Goal: Information Seeking & Learning: Learn about a topic

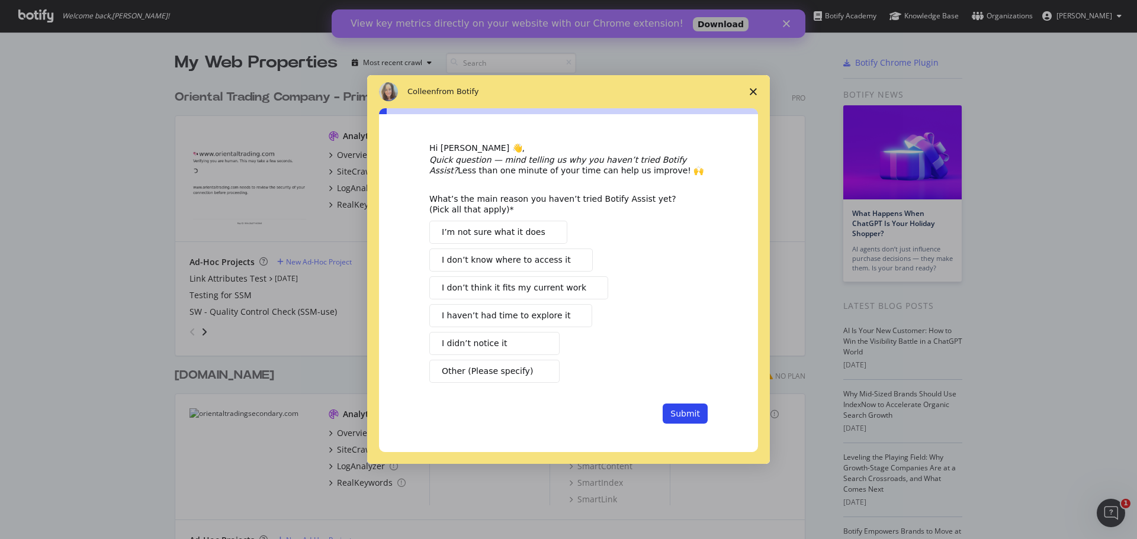
click at [751, 89] on polygon "Close survey" at bounding box center [752, 91] width 7 height 7
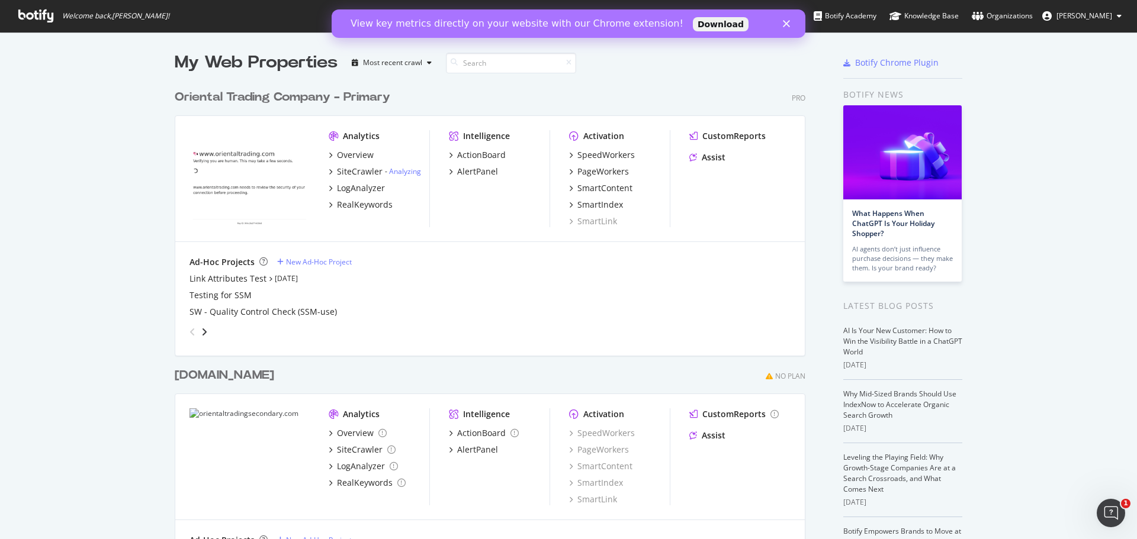
click at [784, 22] on icon "Close" at bounding box center [786, 23] width 7 height 7
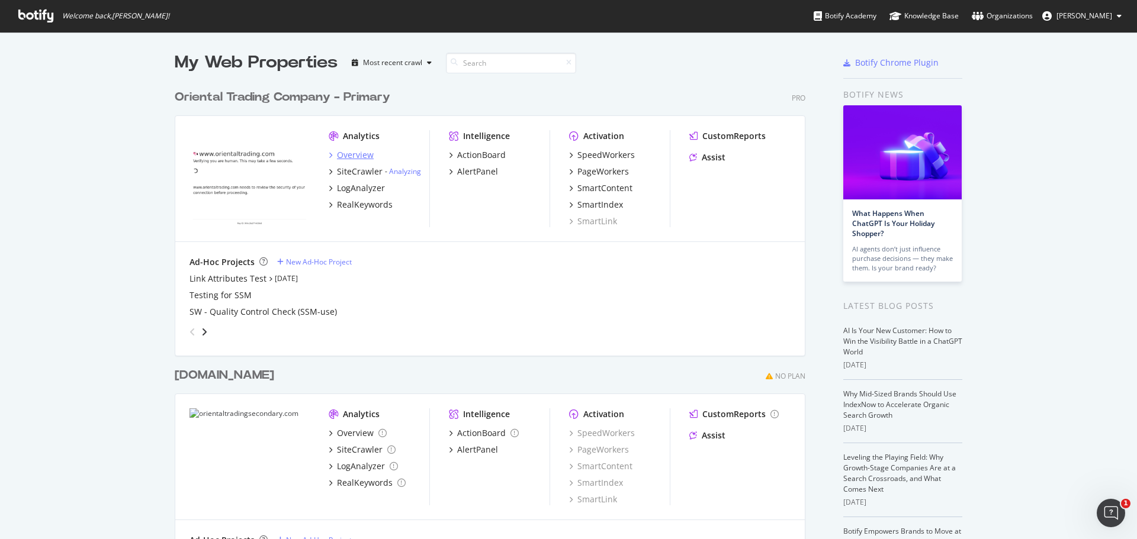
click at [340, 156] on div "Overview" at bounding box center [355, 155] width 37 height 12
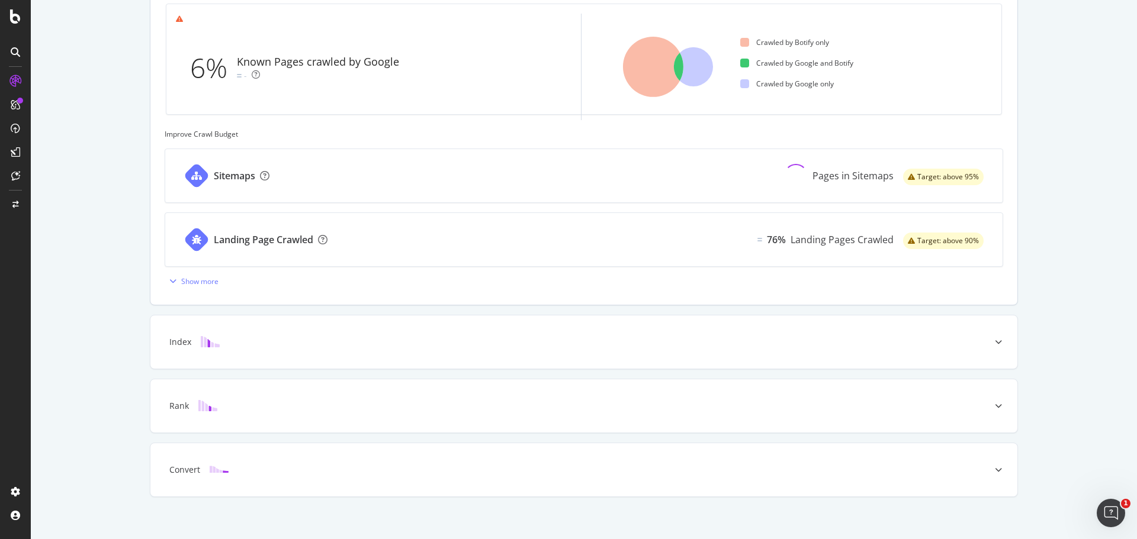
scroll to position [380, 0]
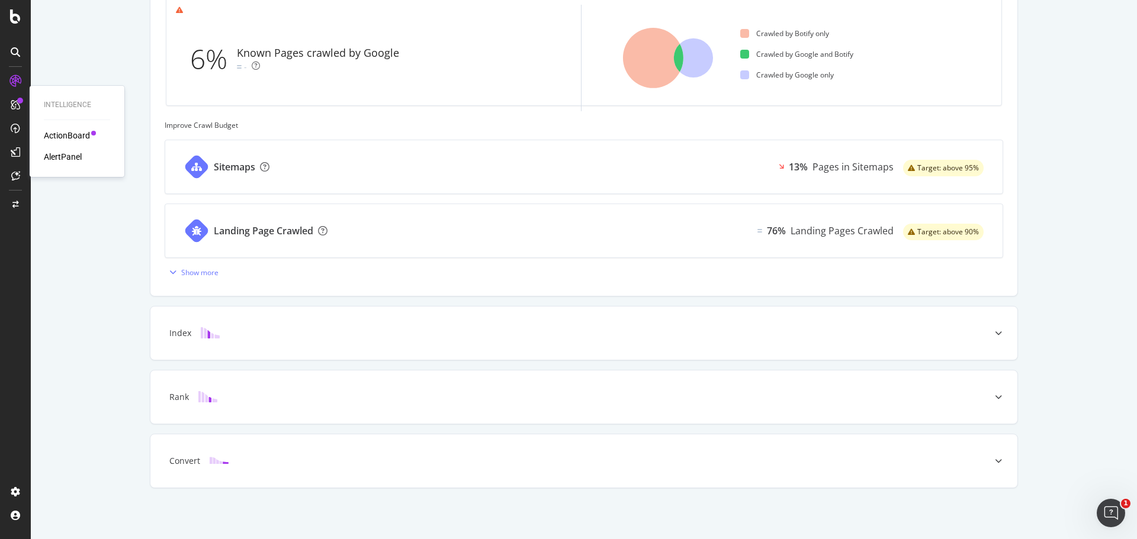
click at [62, 136] on div "ActionBoard" at bounding box center [67, 136] width 46 height 12
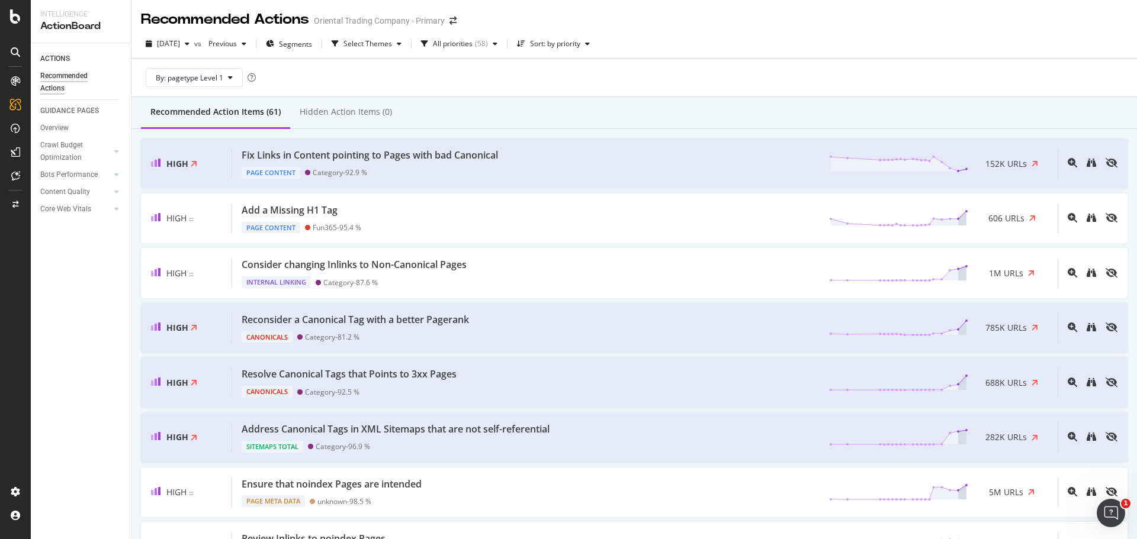
click at [75, 78] on div "Recommended Actions" at bounding box center [75, 82] width 71 height 25
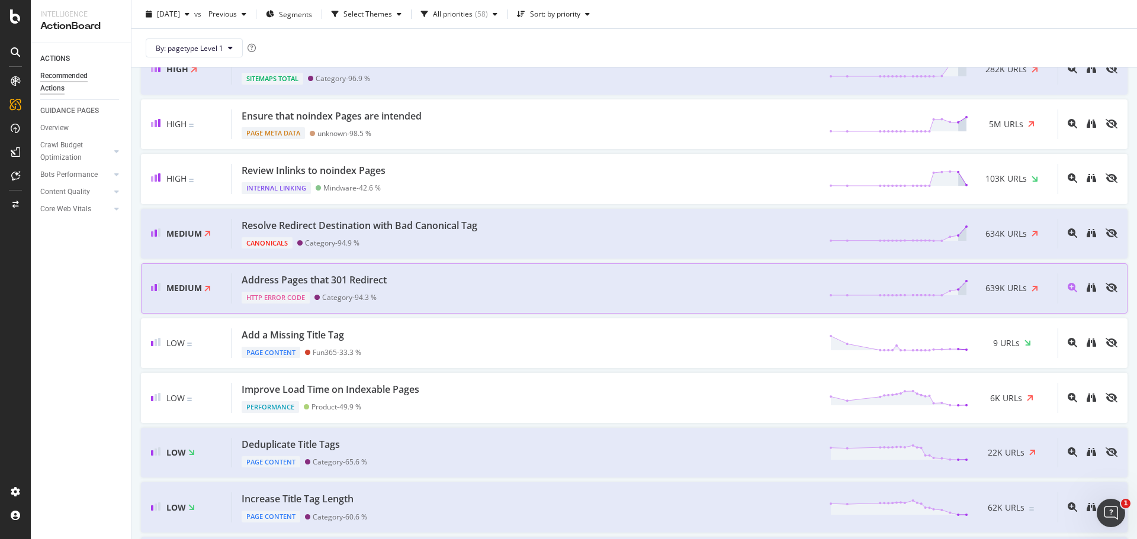
scroll to position [414, 0]
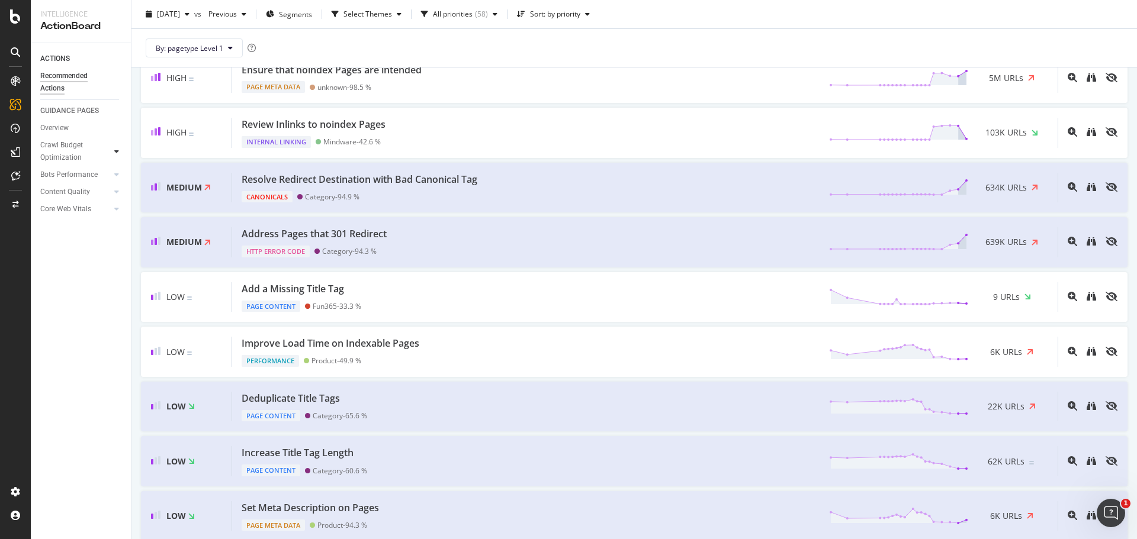
click at [115, 153] on icon at bounding box center [116, 151] width 5 height 7
click at [118, 315] on div at bounding box center [117, 315] width 12 height 12
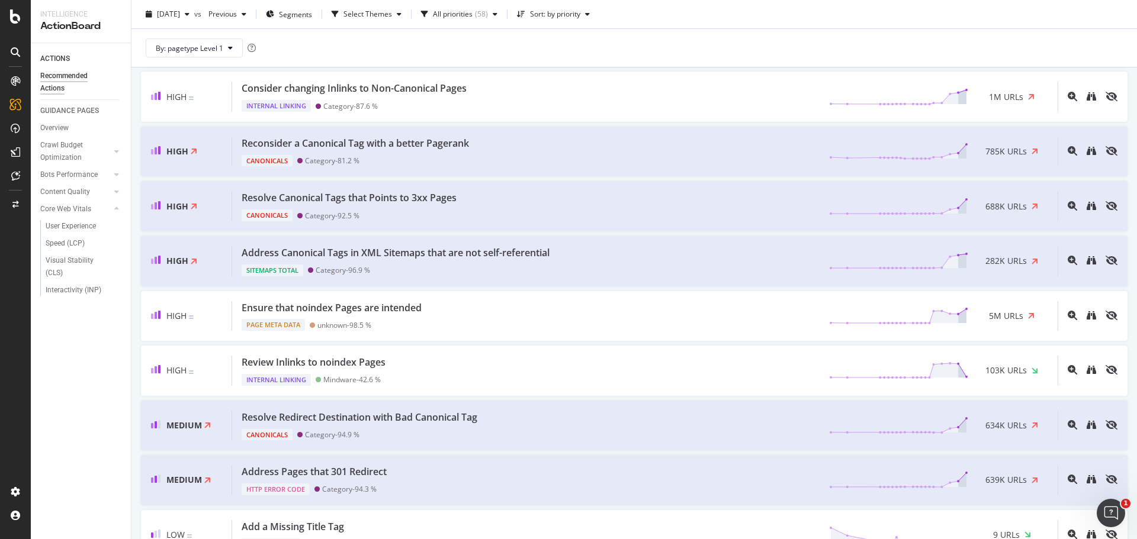
scroll to position [0, 0]
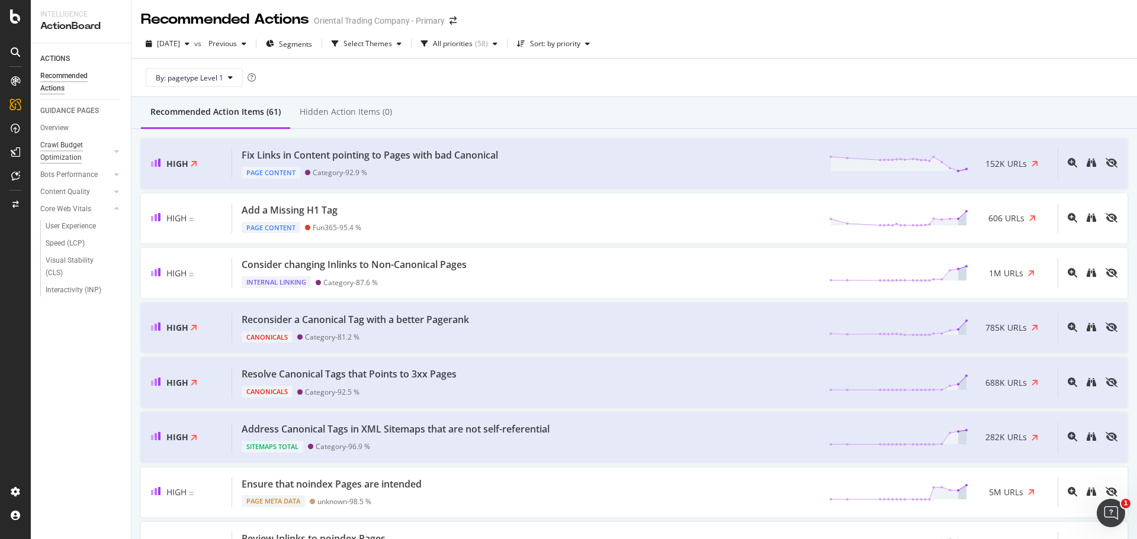
click at [86, 156] on div "Crawl Budget Optimization" at bounding box center [71, 151] width 62 height 25
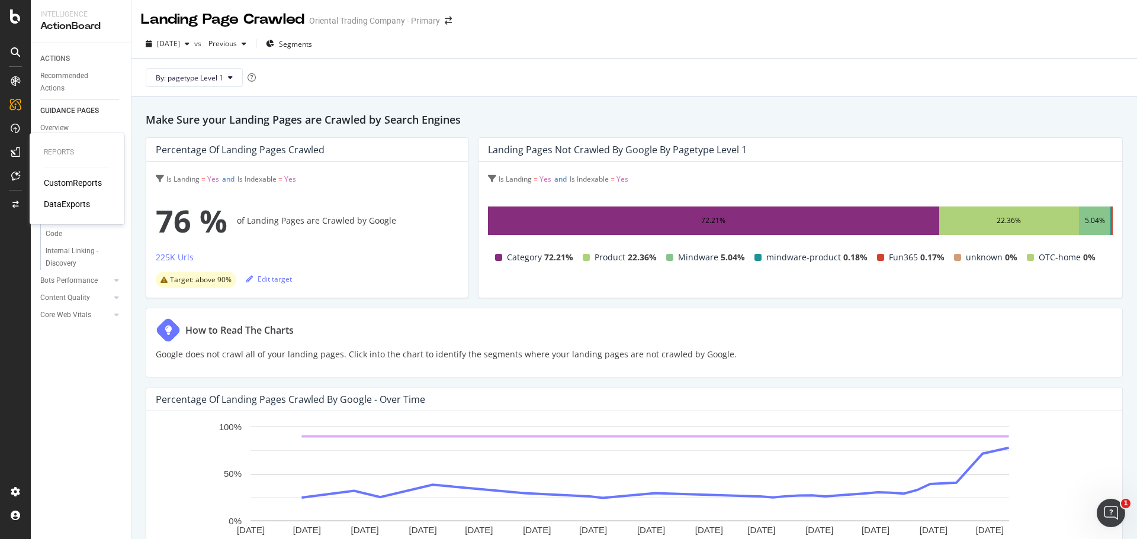
click at [50, 179] on div "CustomReports" at bounding box center [73, 183] width 58 height 12
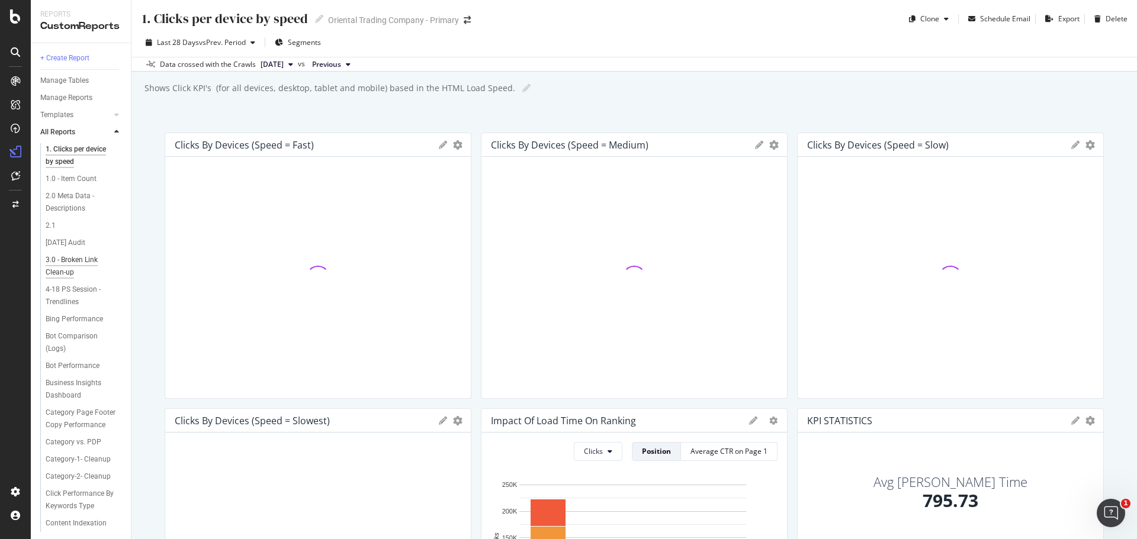
click at [76, 260] on div "3.0 - Broken Link Clean-up" at bounding box center [79, 266] width 67 height 25
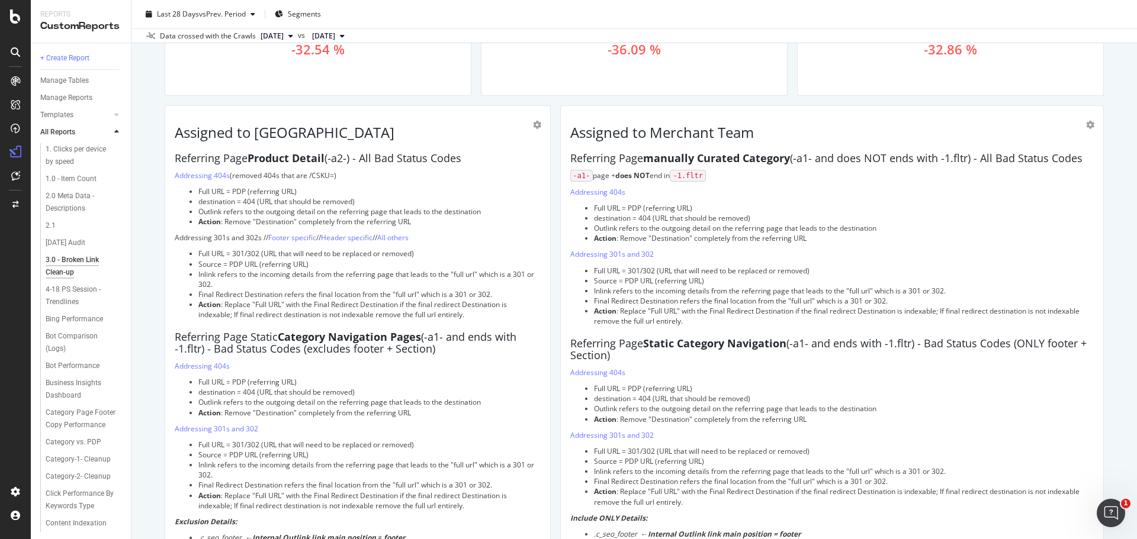
scroll to position [1066, 0]
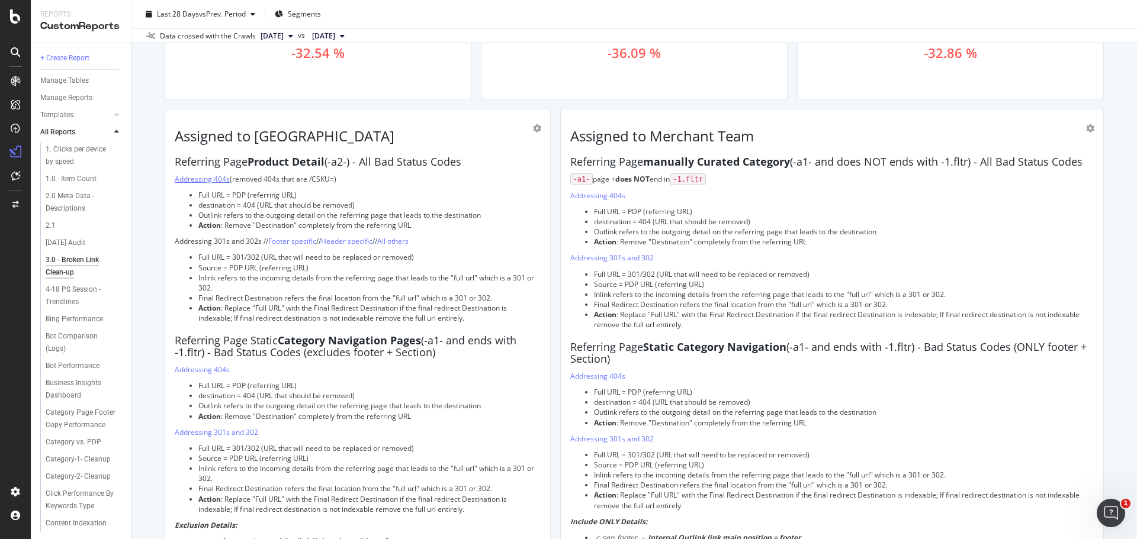
click at [197, 177] on link "Addressing 404s" at bounding box center [202, 179] width 55 height 10
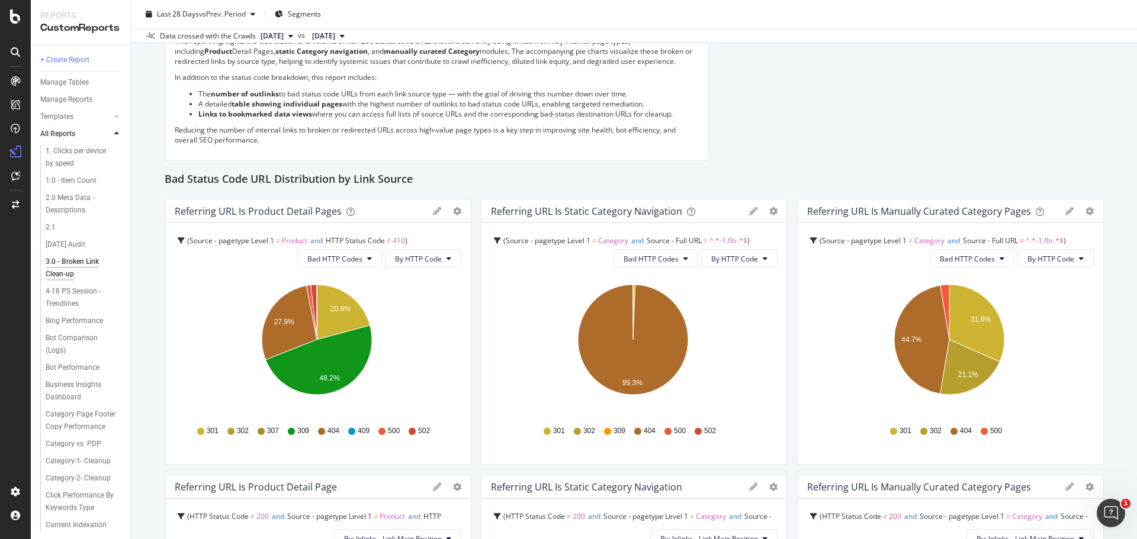
scroll to position [118, 0]
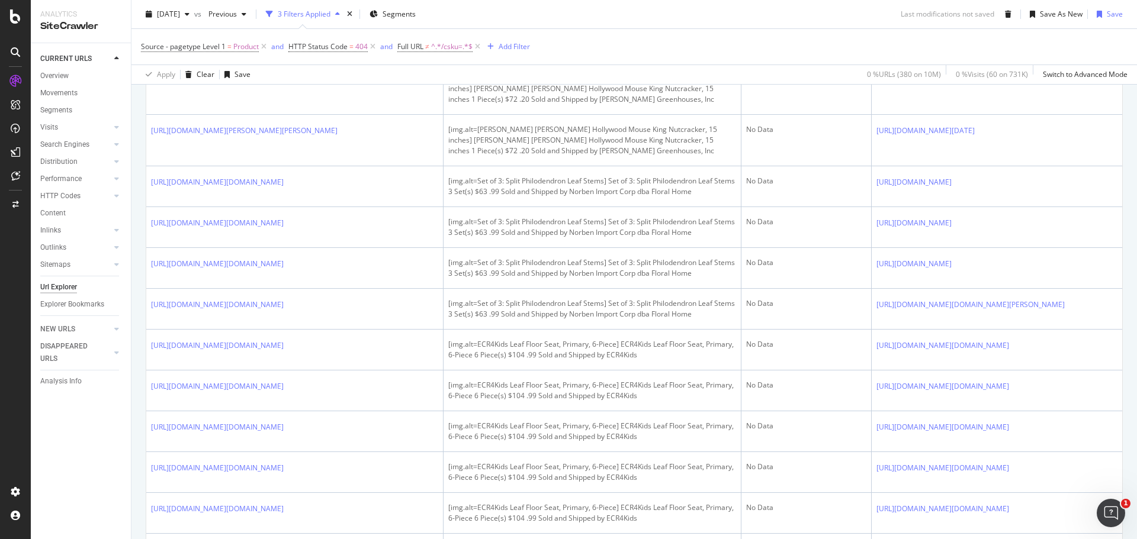
scroll to position [1598, 0]
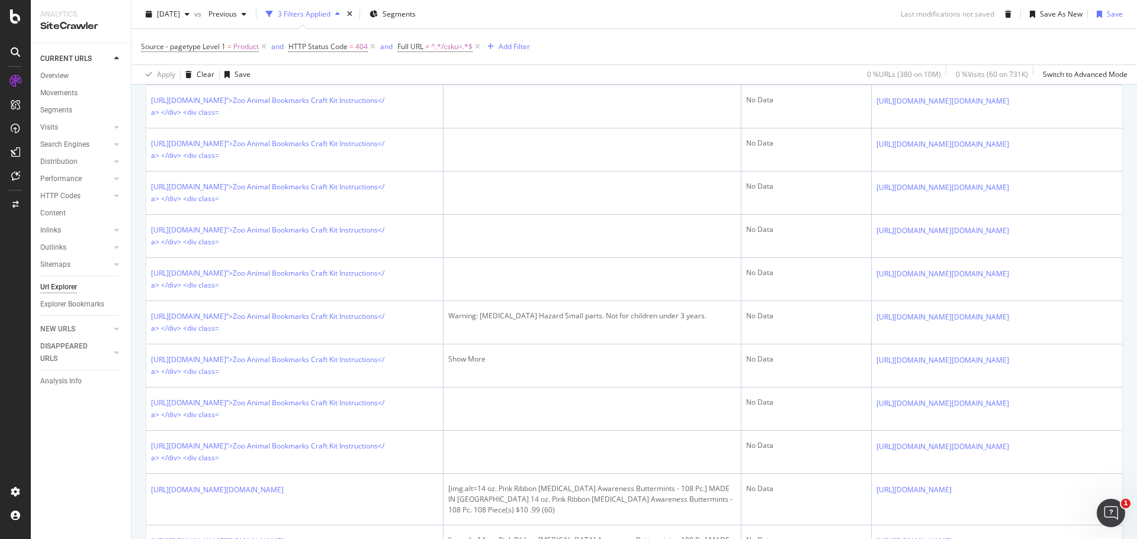
scroll to position [1125, 0]
drag, startPoint x: 149, startPoint y: 252, endPoint x: 249, endPoint y: 268, distance: 101.9
click at [249, 83] on td "https://s7.orientaltrading.com/is/content/OrientalTrading/PDFs/instruction_shee…" at bounding box center [294, 61] width 297 height 43
copy link "https://s7.orientaltrading.com/is/content/OrientalTrading/PDFs/instruction_shee…"
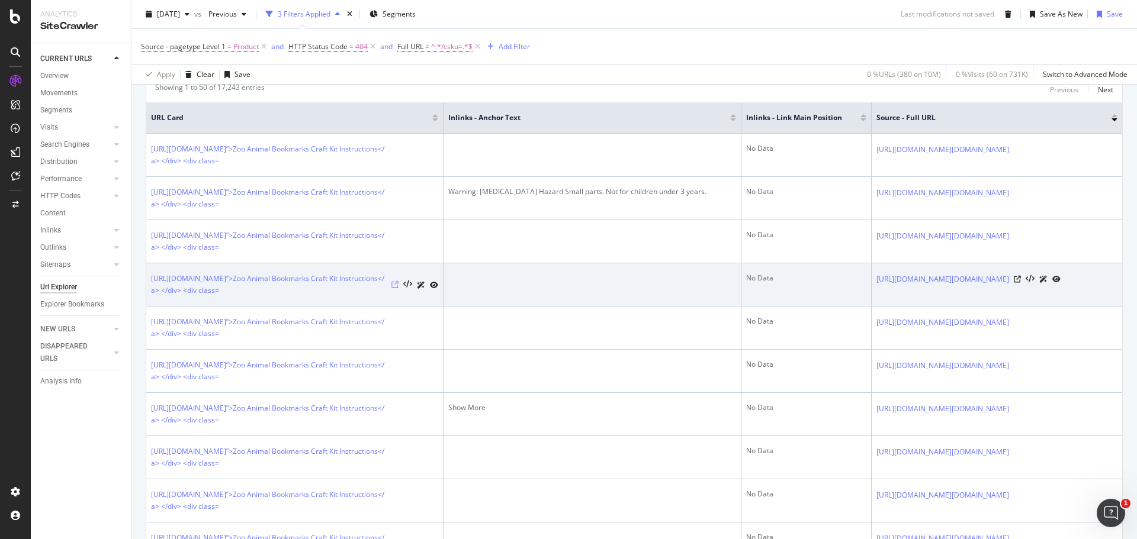
scroll to position [0, 0]
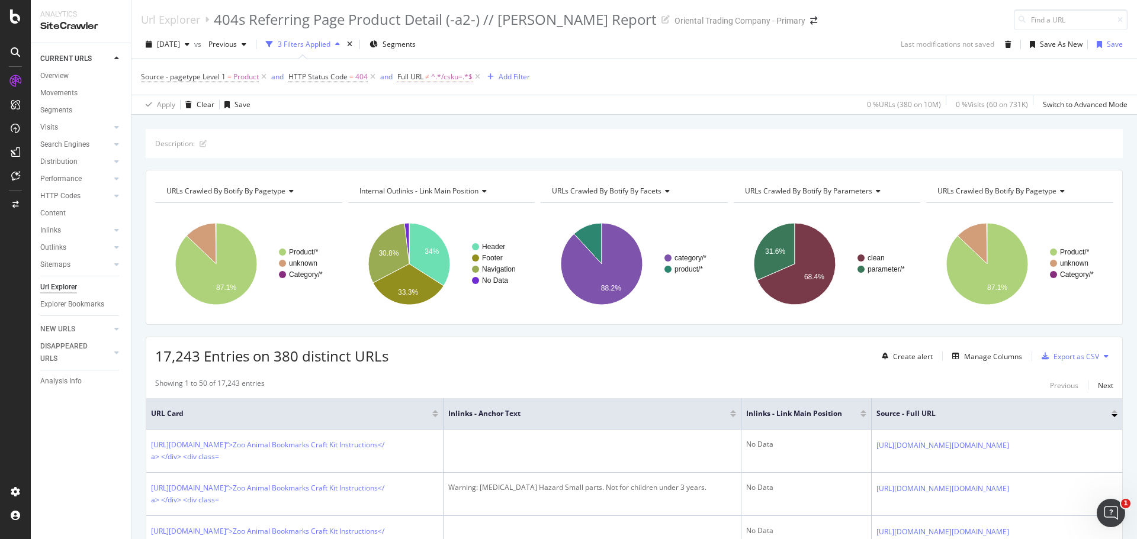
click at [435, 79] on span "^.*/csku=.*$" at bounding box center [451, 77] width 41 height 17
click at [475, 153] on div "Add filter" at bounding box center [483, 151] width 30 height 10
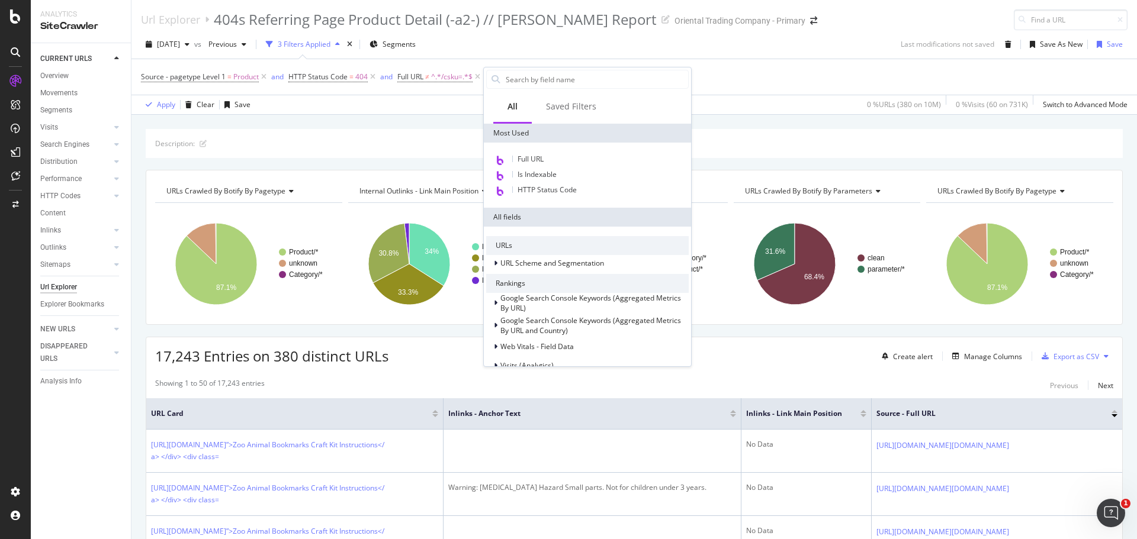
click at [723, 72] on div "Source - pagetype Level 1 = Product and HTTP Status Code = 404 and Full URL ≠ ^…" at bounding box center [634, 77] width 986 height 36
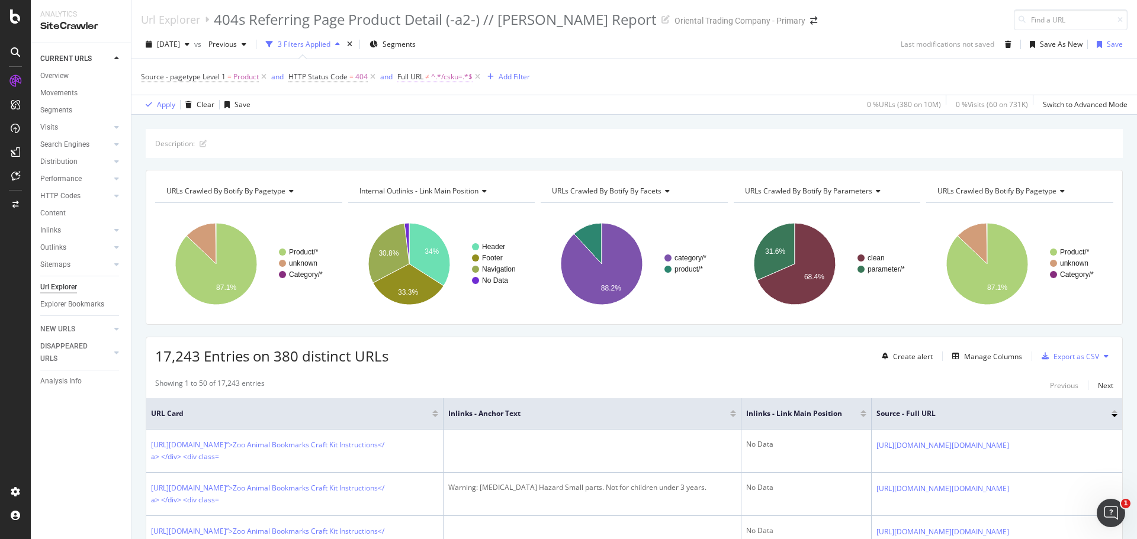
click at [420, 75] on span "Full URL" at bounding box center [410, 77] width 26 height 10
click at [472, 150] on div "Add filter" at bounding box center [483, 151] width 30 height 10
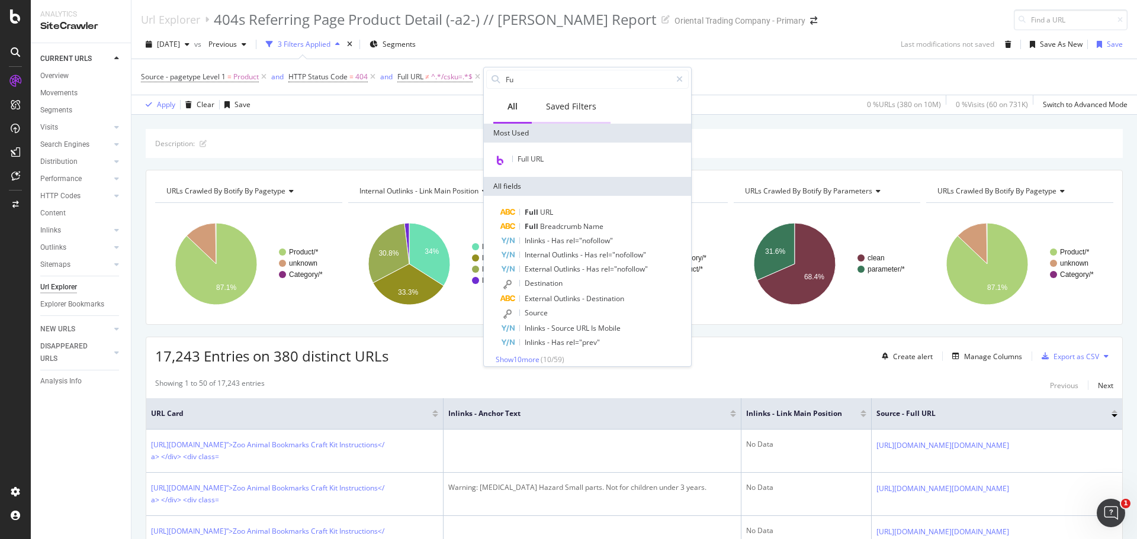
type input "F"
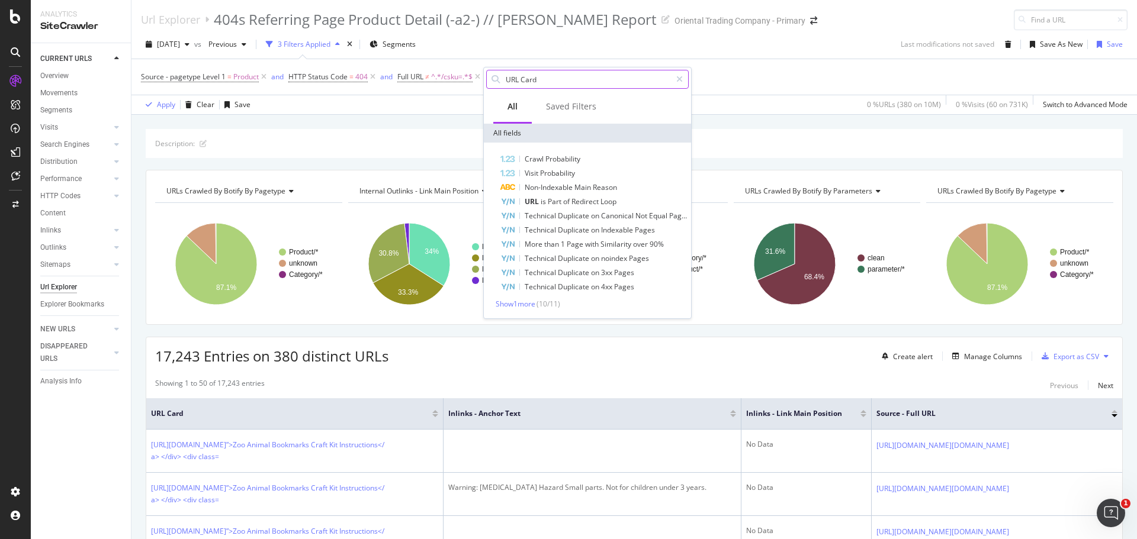
click at [564, 78] on input "URL Card" at bounding box center [587, 79] width 166 height 18
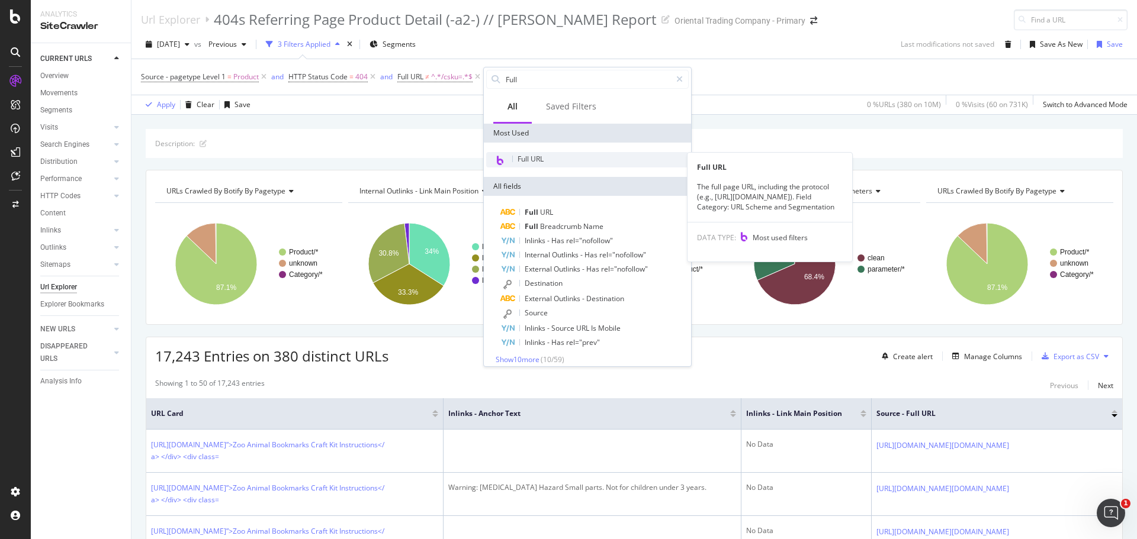
type input "Full"
click at [535, 164] on div "Full URL" at bounding box center [587, 159] width 202 height 15
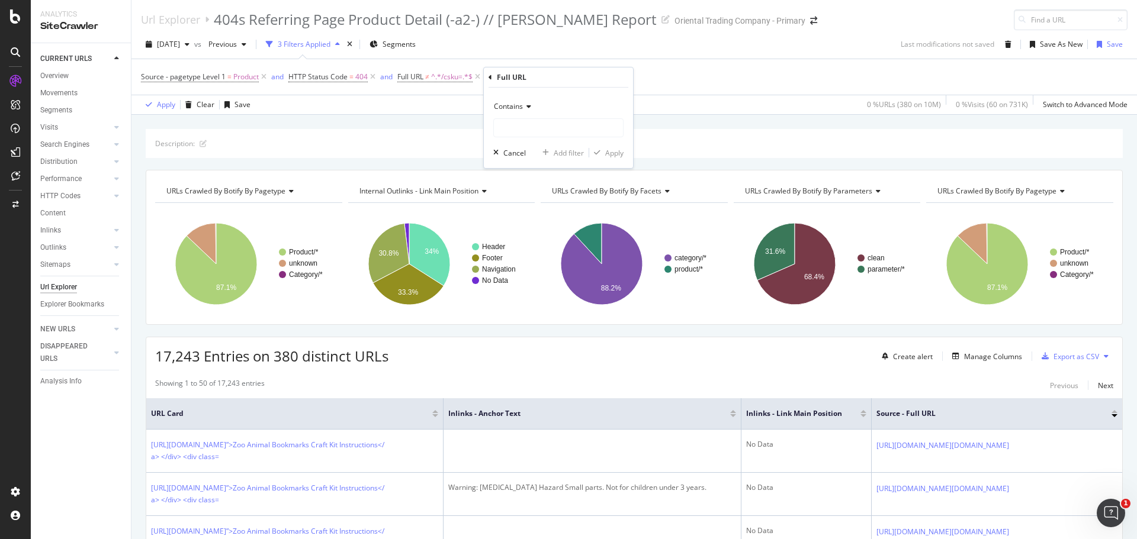
click at [525, 107] on icon at bounding box center [527, 106] width 8 height 7
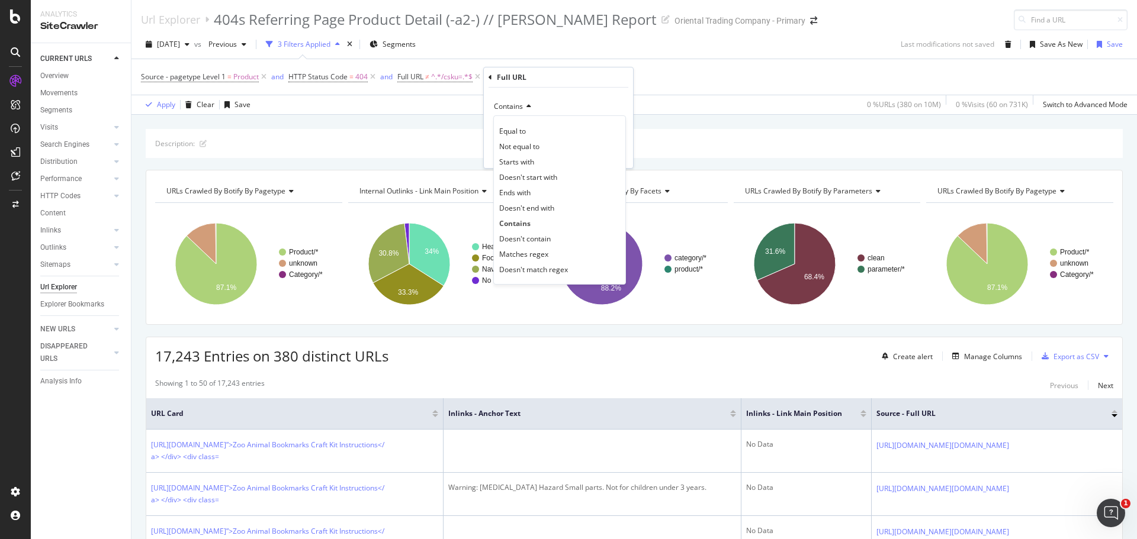
click at [520, 242] on span "Doesn't contain" at bounding box center [525, 239] width 52 height 10
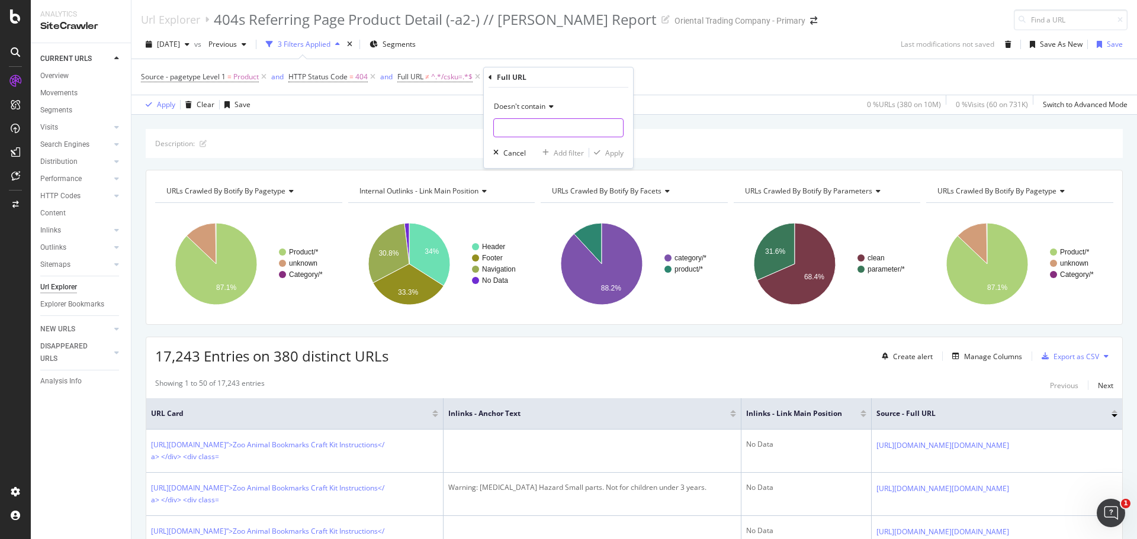
click at [525, 130] on input "text" at bounding box center [558, 127] width 129 height 19
paste input "https://s7.orientaltrading.com/is/content/OrientalTrading/PDFs/instruction_shee…"
type input "https://s7.orientaltrading.com/is/content/OrientalTrading/PDFs/instruction_shee…"
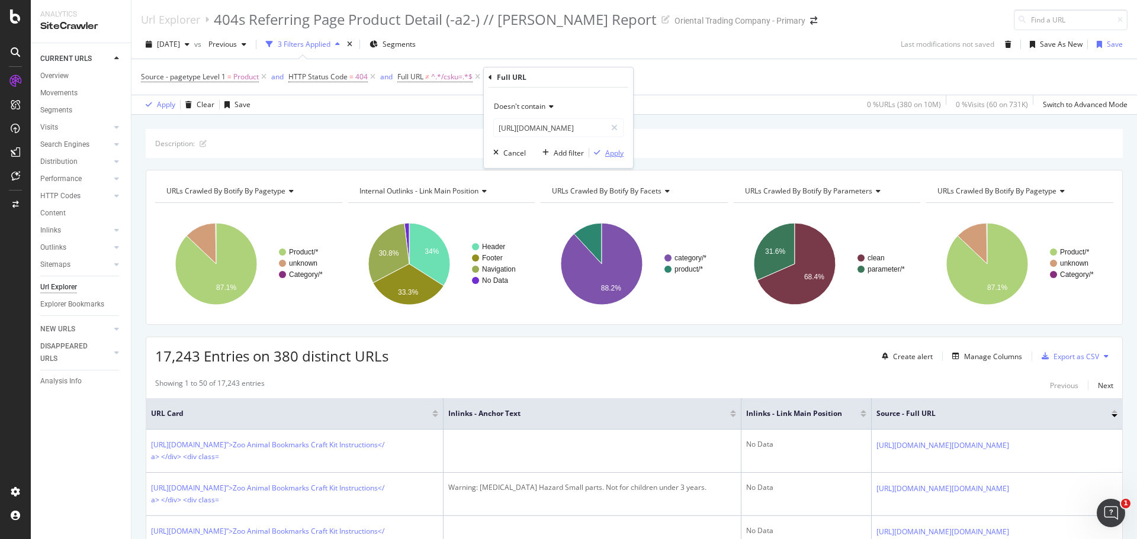
click at [614, 157] on div "Apply" at bounding box center [614, 153] width 18 height 10
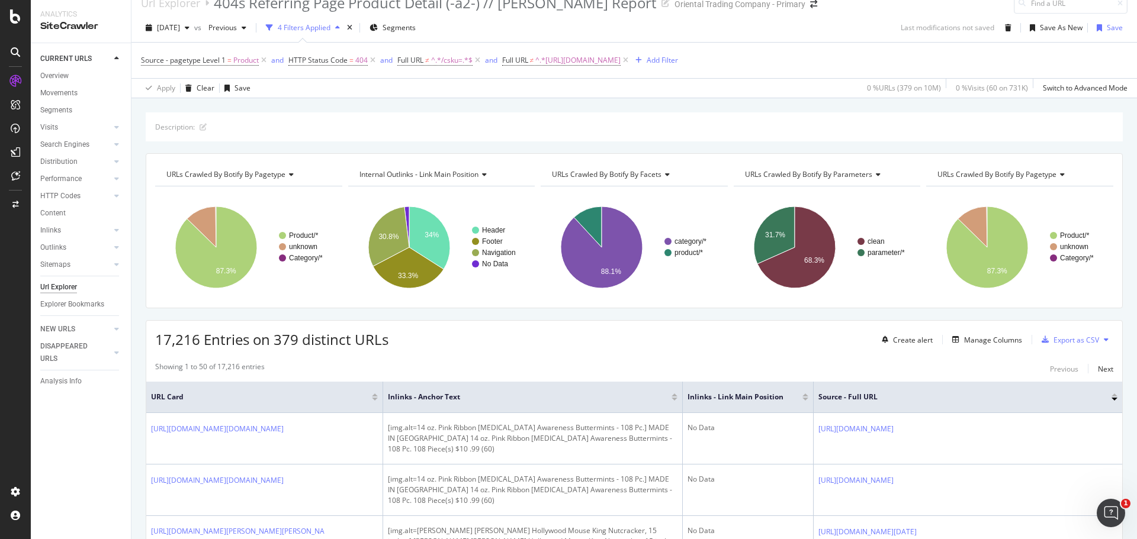
scroll to position [76, 0]
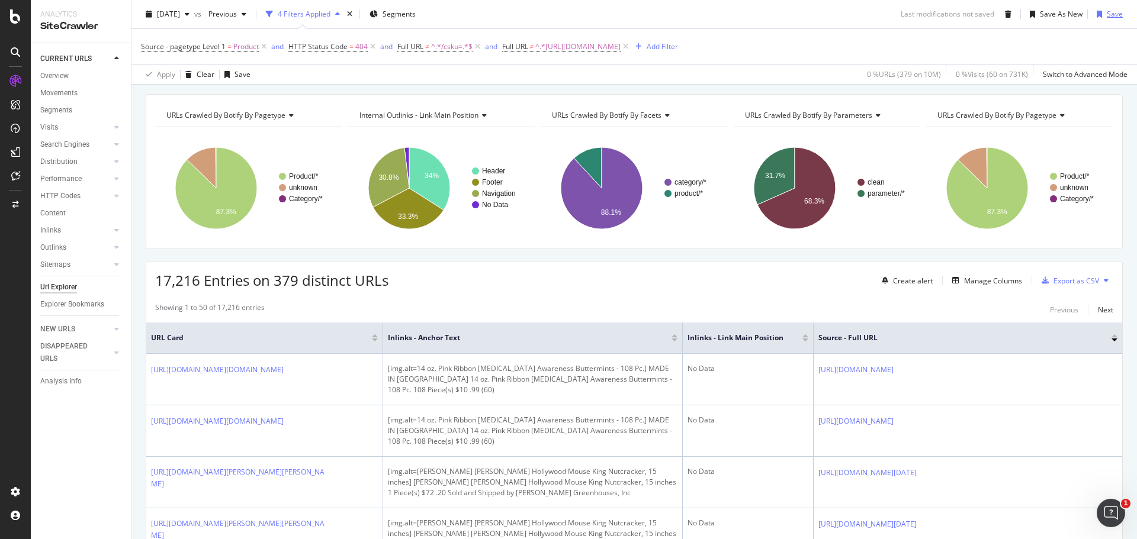
click at [1106, 12] on div "Save" at bounding box center [1114, 14] width 16 height 10
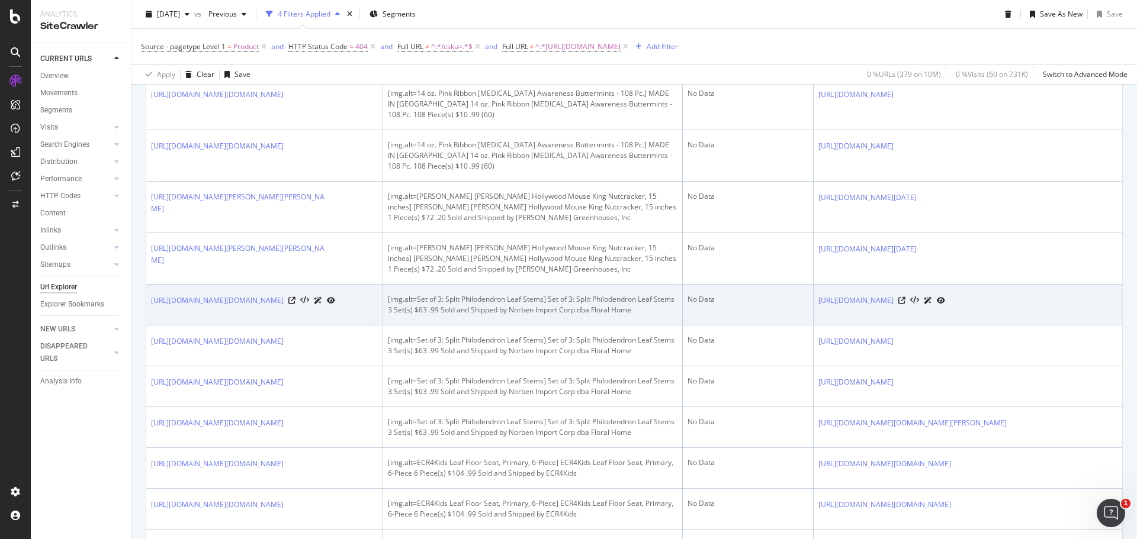
scroll to position [372, 0]
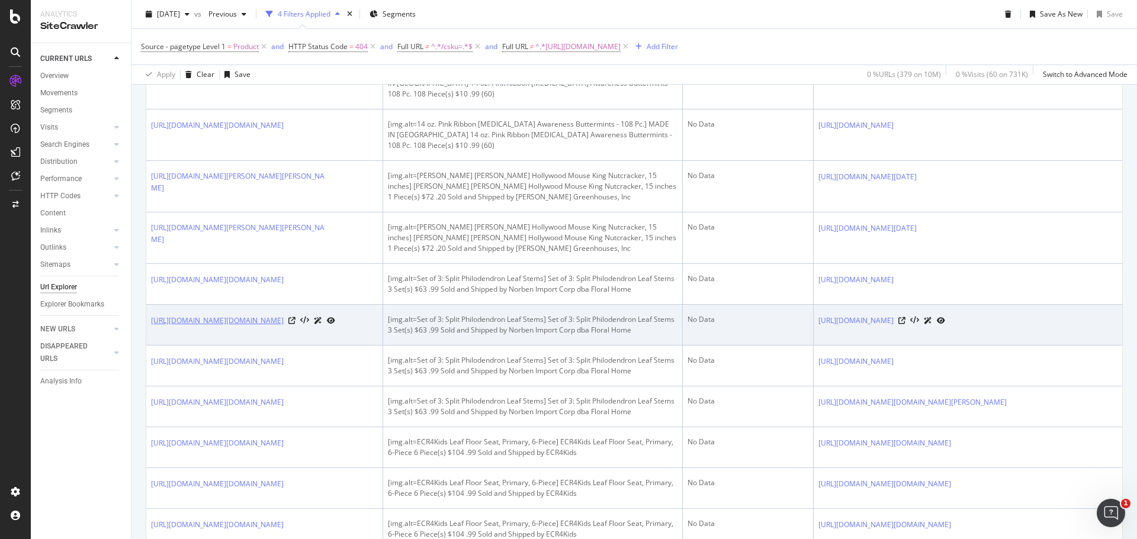
click at [251, 327] on link "https://www.orientaltrading.com/set-of-3-split-philodendron-leaf-stems-a2-14513…" at bounding box center [217, 321] width 133 height 12
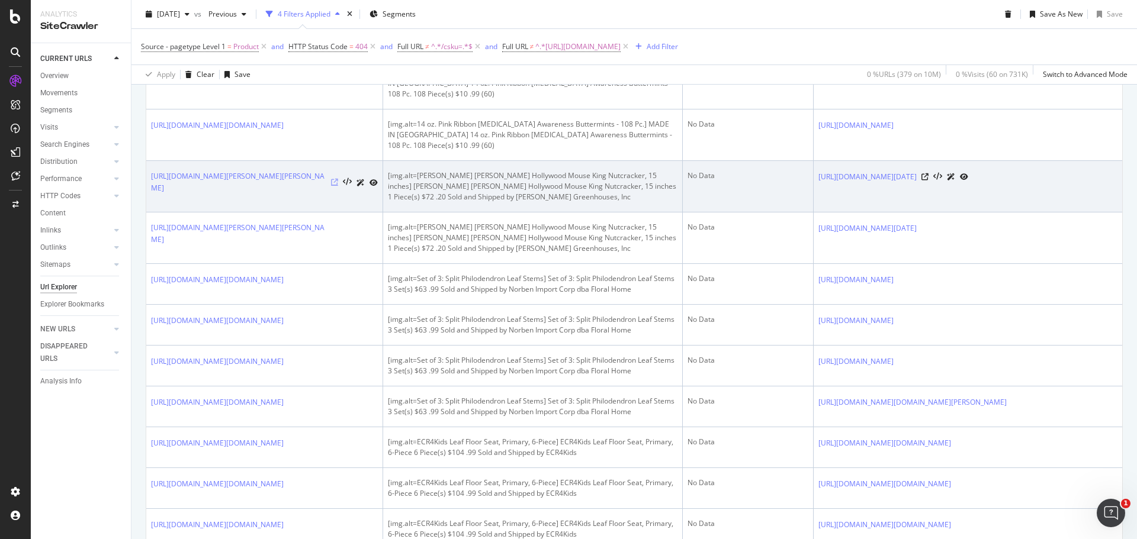
click at [336, 186] on icon at bounding box center [334, 182] width 7 height 7
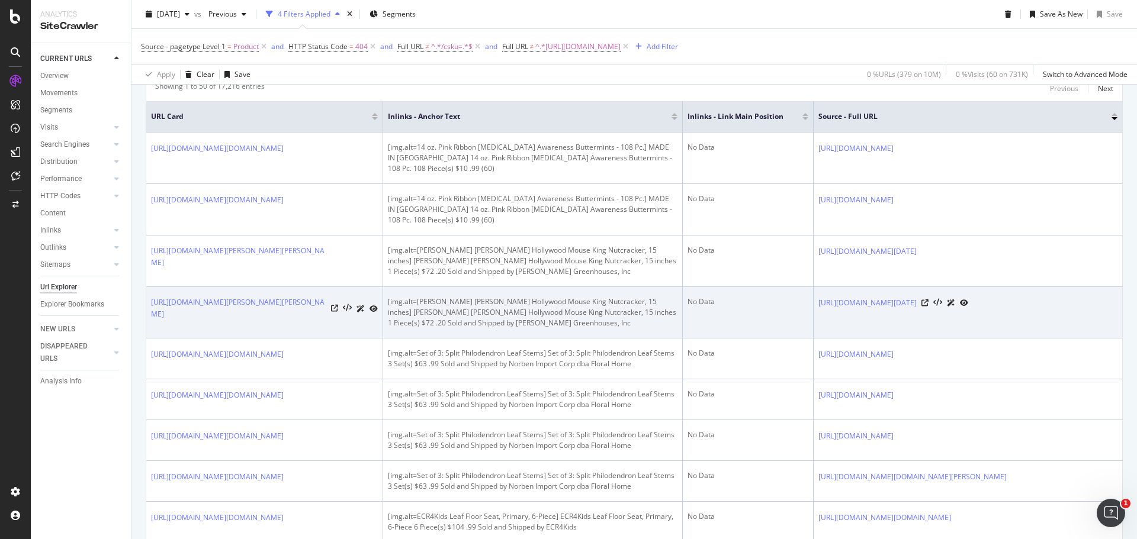
scroll to position [253, 0]
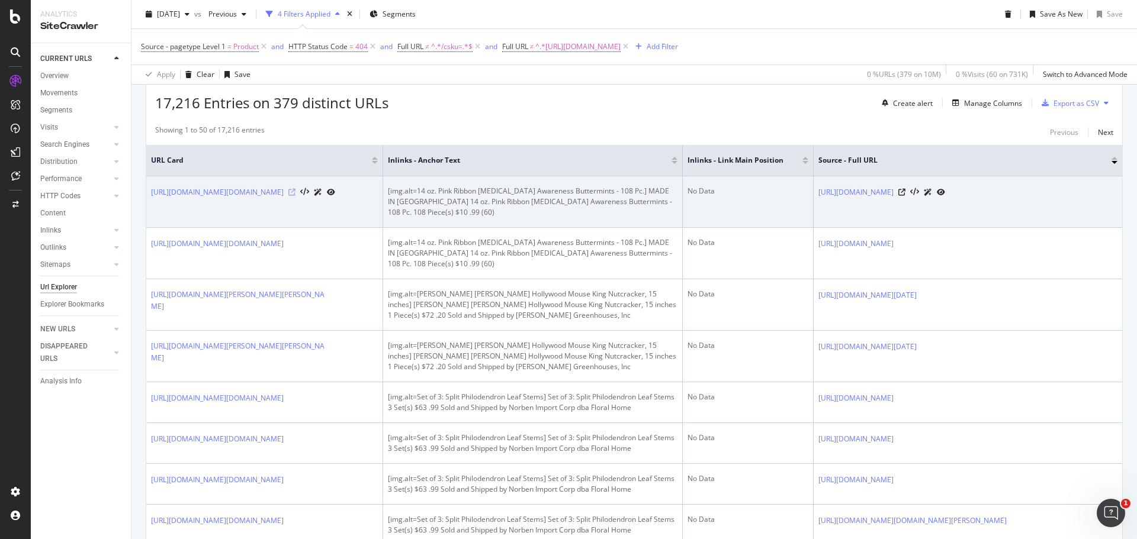
click at [295, 196] on icon at bounding box center [291, 192] width 7 height 7
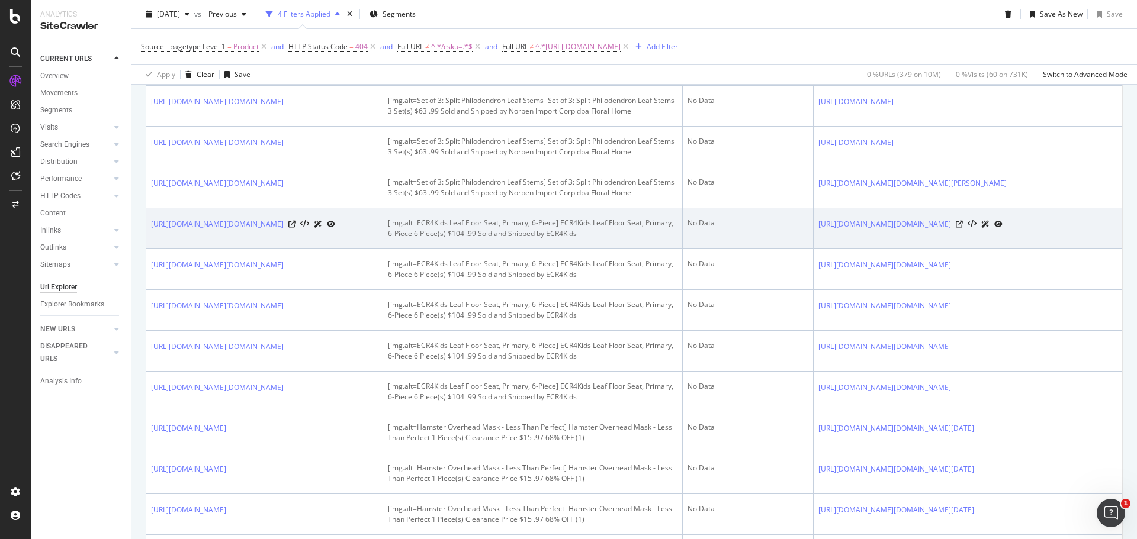
scroll to position [592, 0]
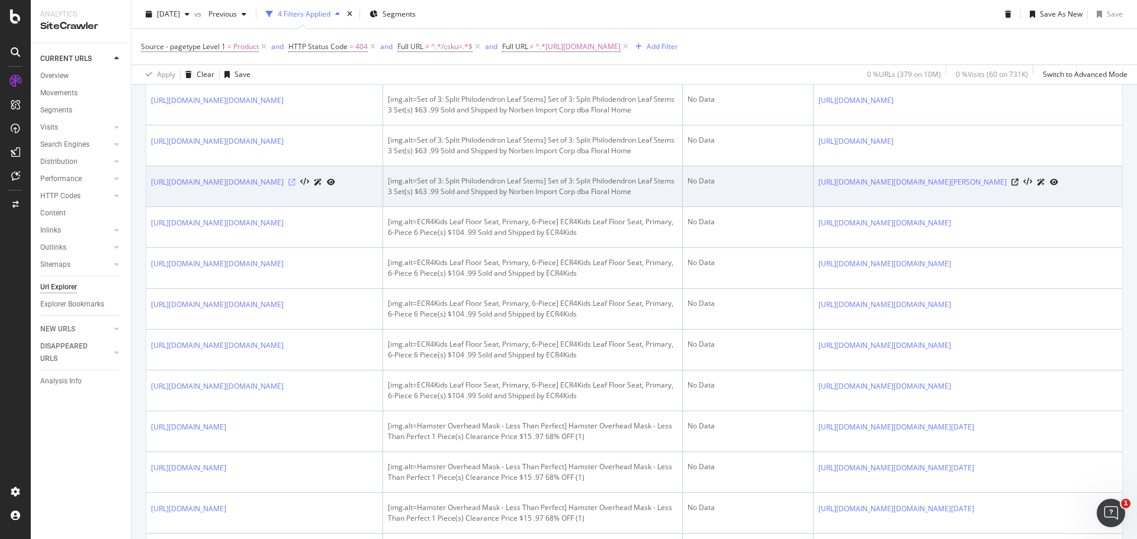
click at [295, 186] on icon at bounding box center [291, 182] width 7 height 7
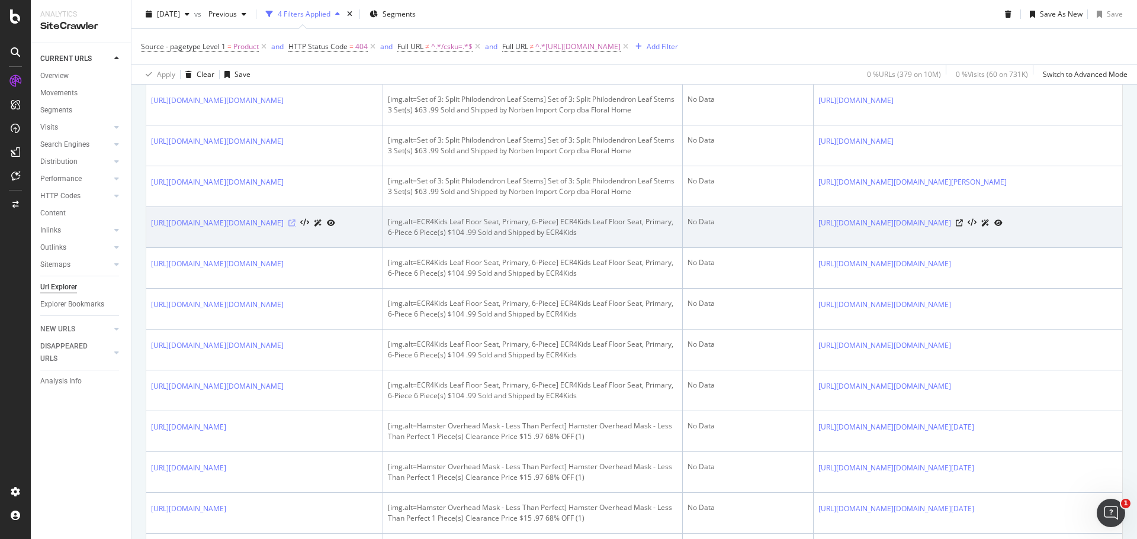
click at [295, 227] on icon at bounding box center [291, 223] width 7 height 7
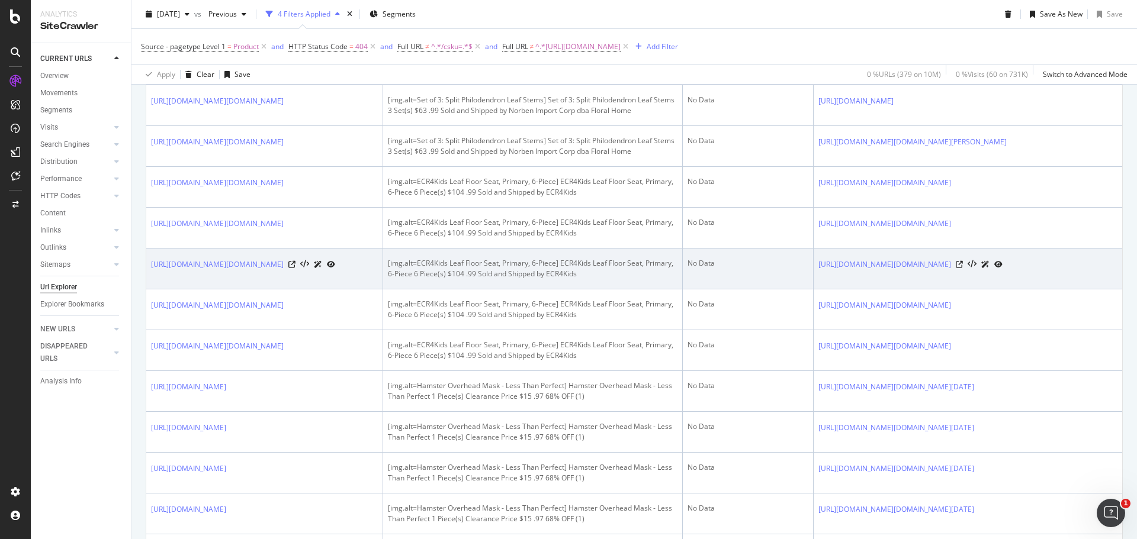
scroll to position [651, 0]
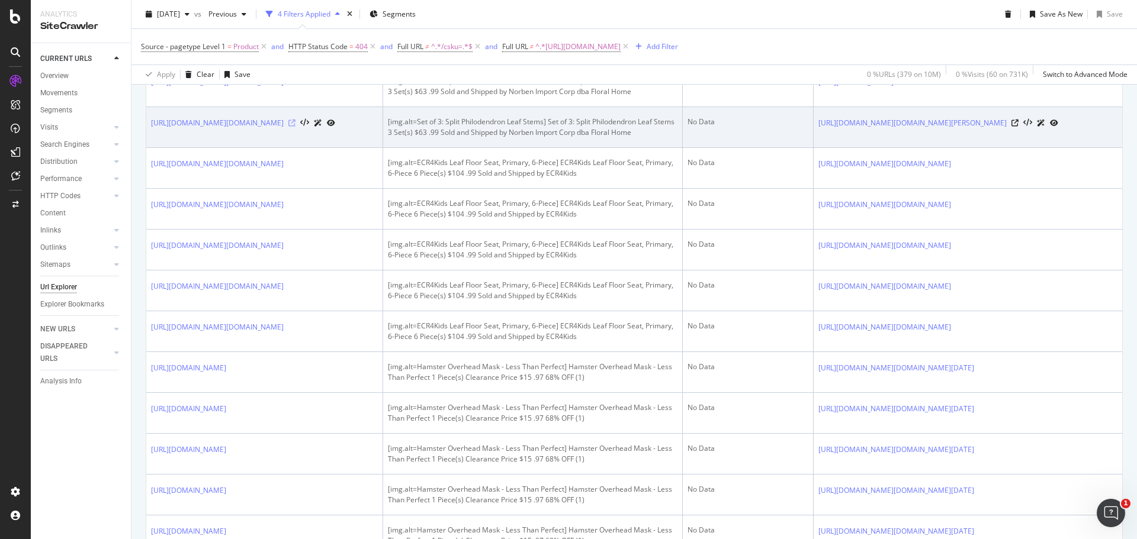
click at [295, 127] on icon at bounding box center [291, 123] width 7 height 7
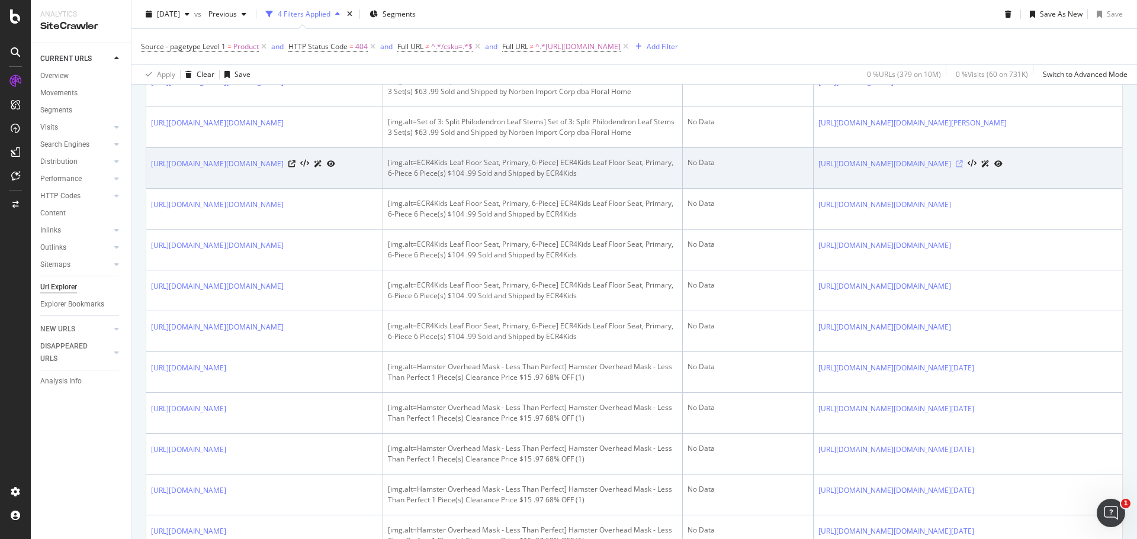
click at [963, 168] on icon at bounding box center [958, 163] width 7 height 7
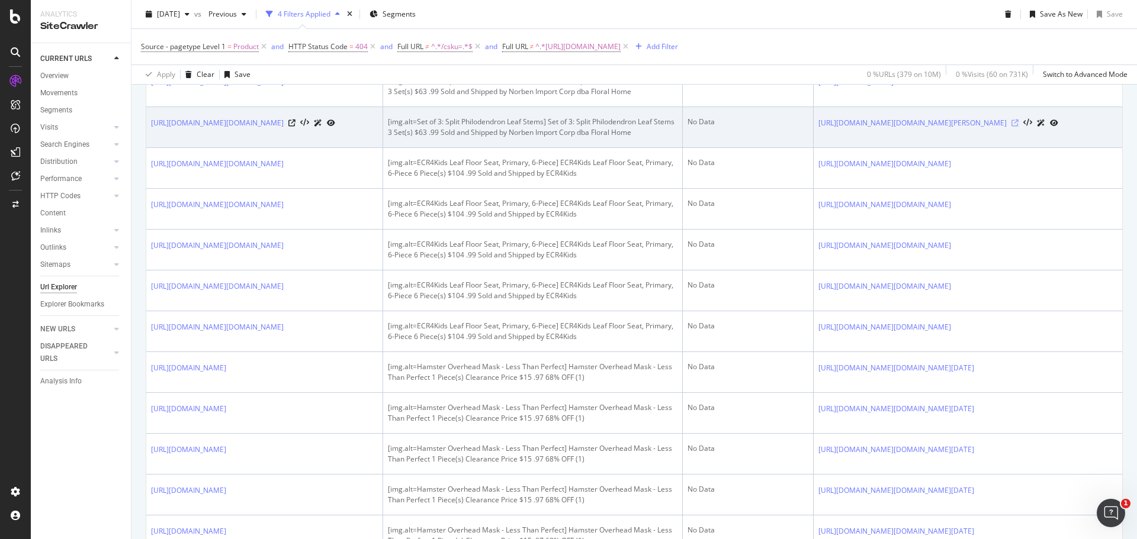
click at [1018, 127] on icon at bounding box center [1014, 123] width 7 height 7
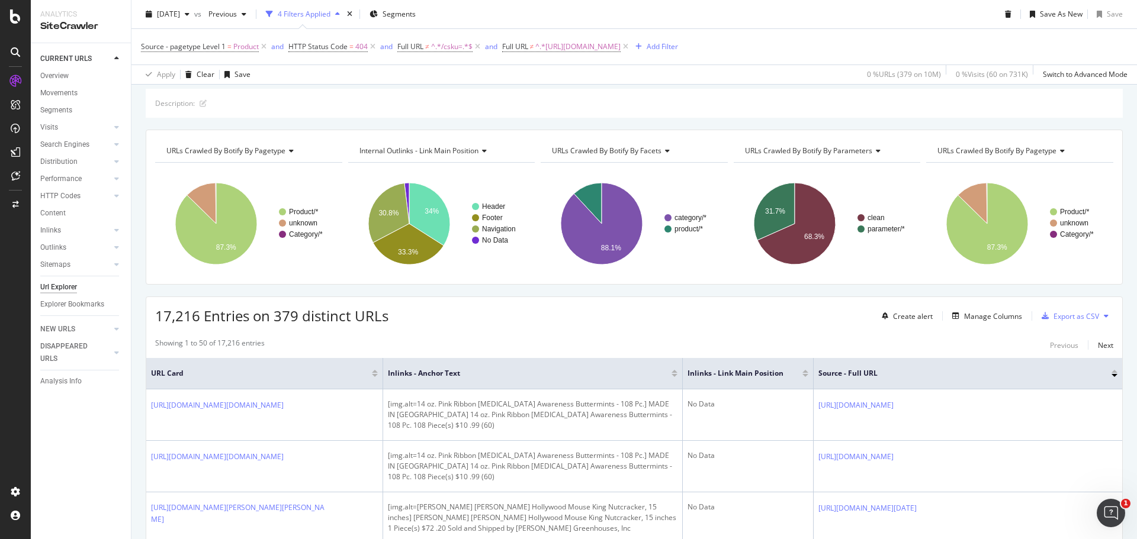
scroll to position [0, 0]
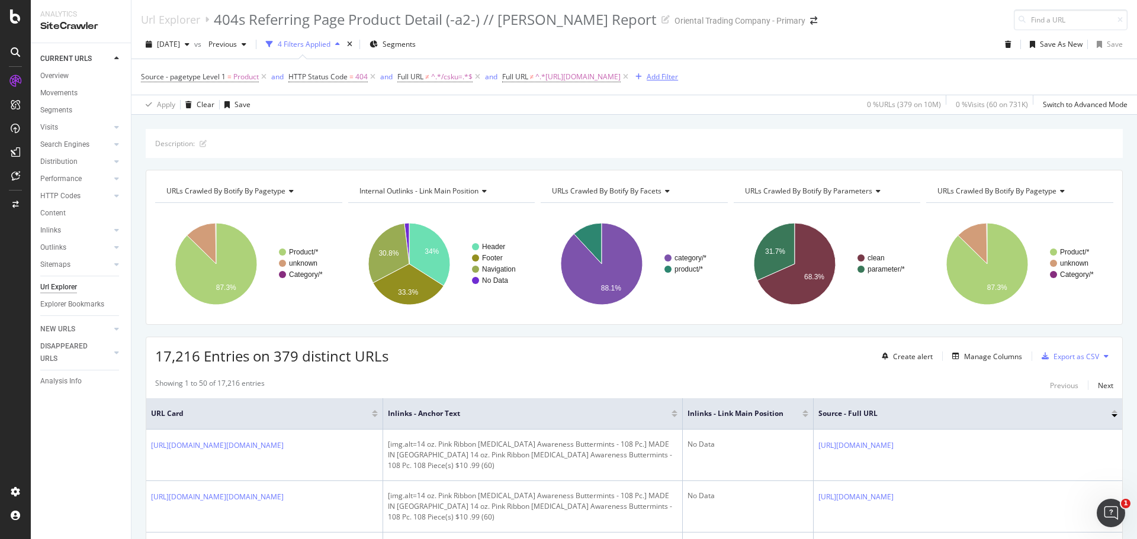
click at [678, 76] on div "Add Filter" at bounding box center [661, 77] width 31 height 10
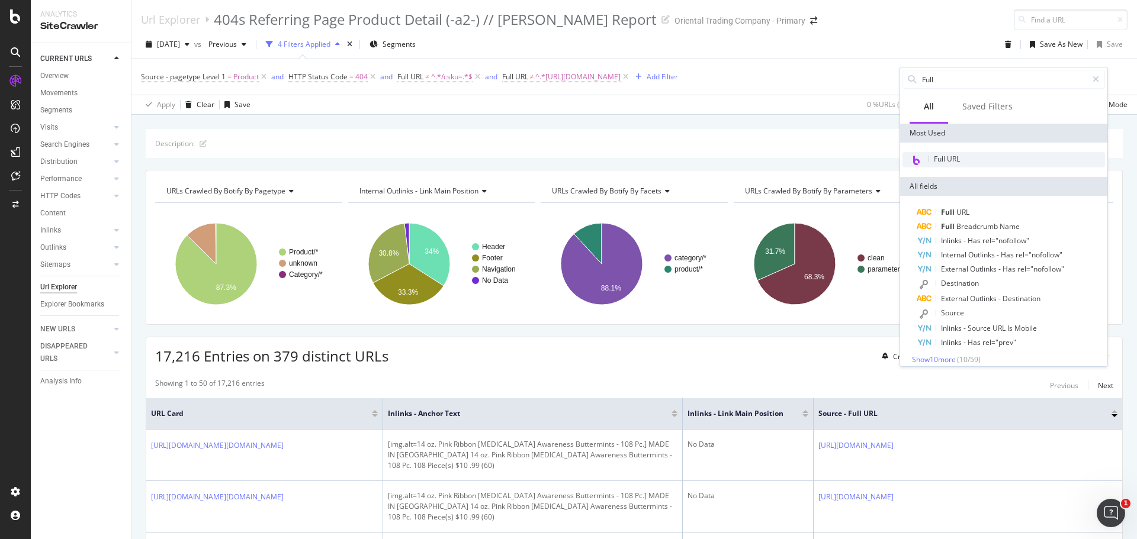
click at [961, 154] on div "Full URL" at bounding box center [1003, 159] width 202 height 15
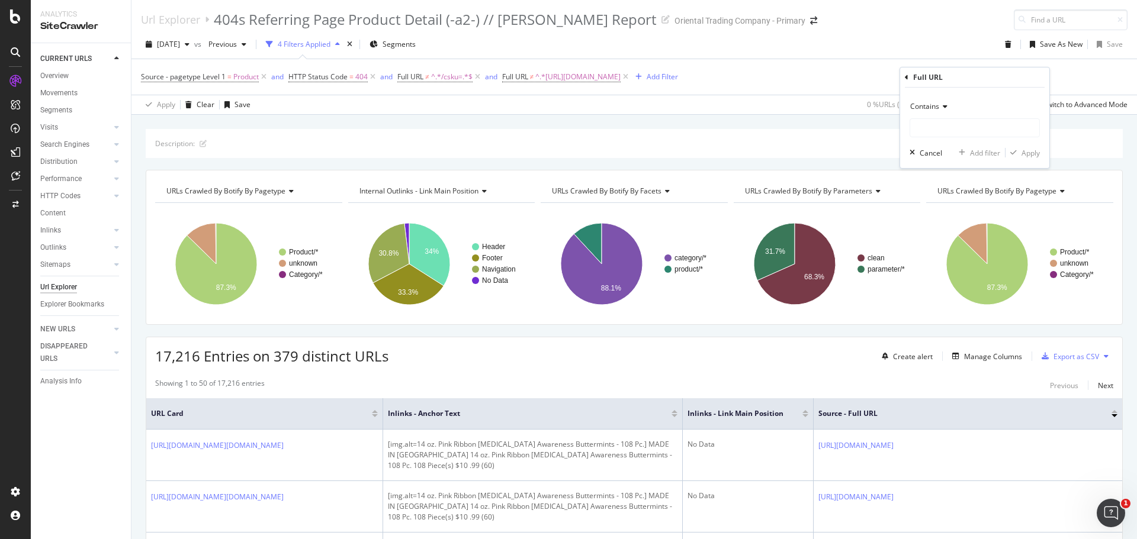
click at [943, 107] on icon at bounding box center [943, 106] width 8 height 7
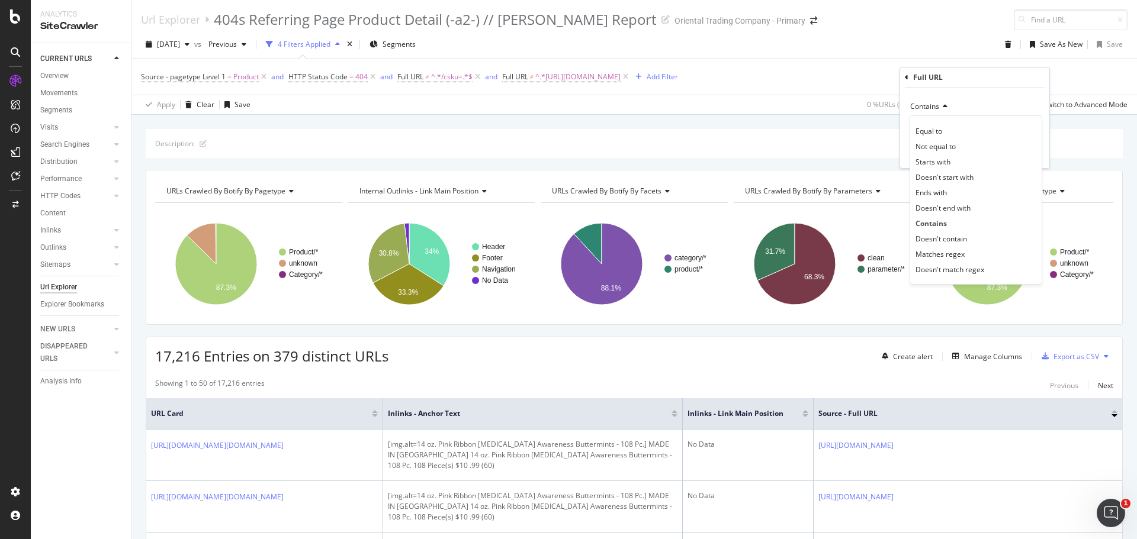
click at [940, 239] on span "Doesn't contain" at bounding box center [941, 239] width 52 height 10
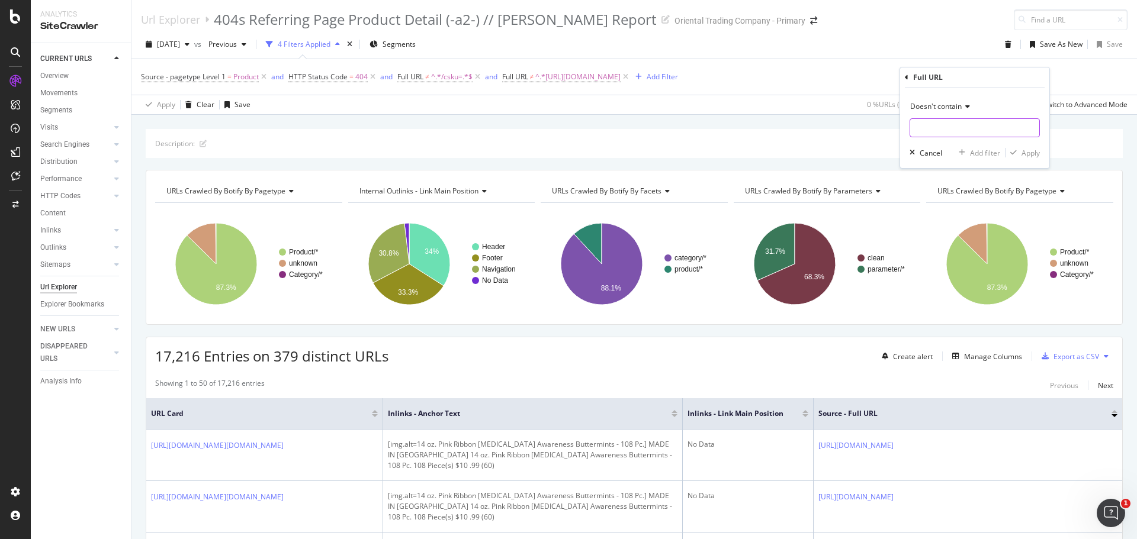
click at [935, 129] on input "text" at bounding box center [974, 127] width 129 height 19
type input "-a2-"
click at [1019, 150] on div "button" at bounding box center [1013, 152] width 16 height 7
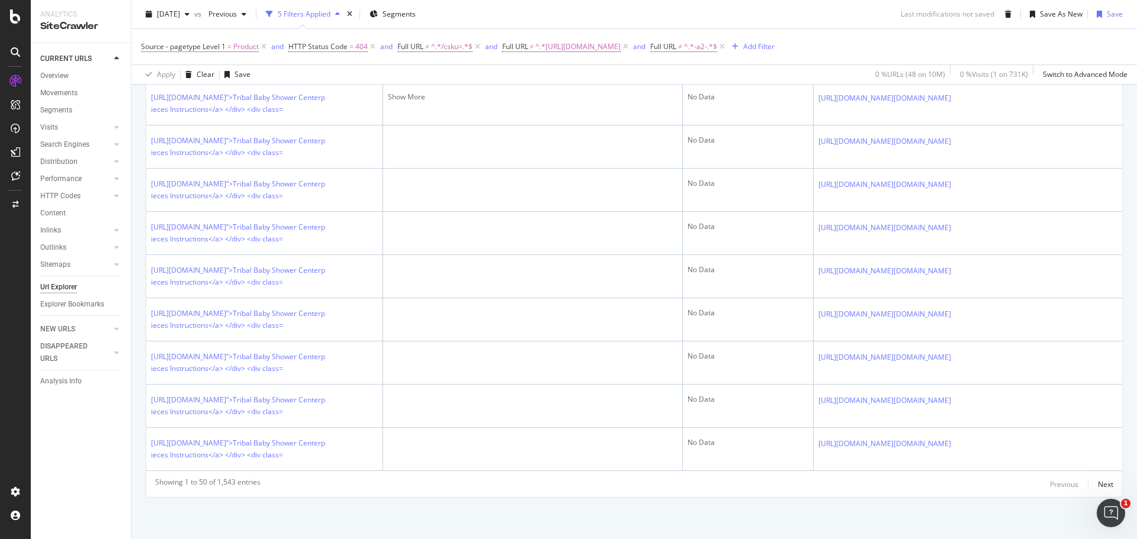
scroll to position [3232, 0]
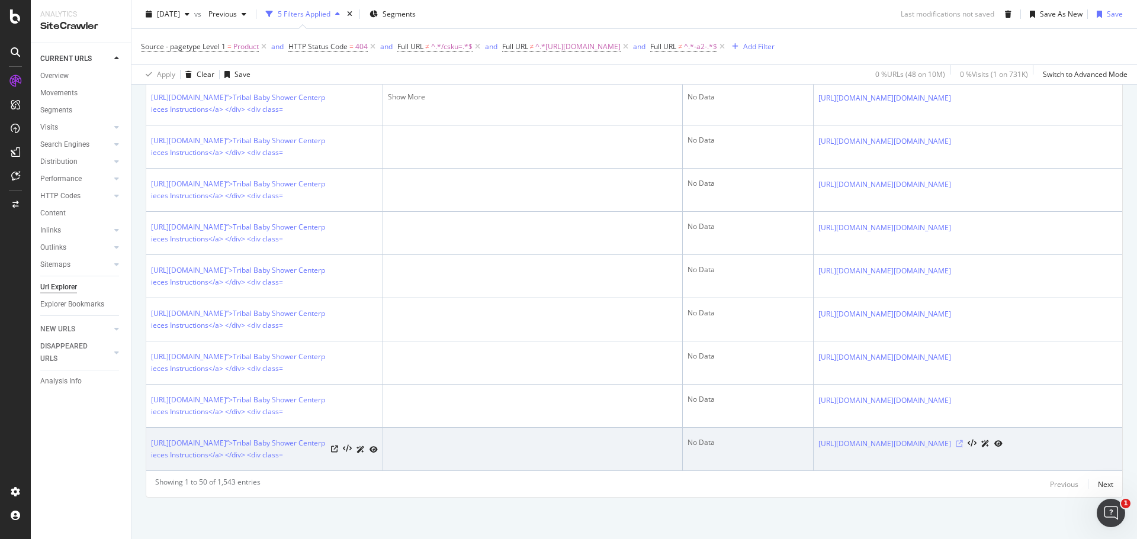
click at [963, 440] on icon at bounding box center [958, 443] width 7 height 7
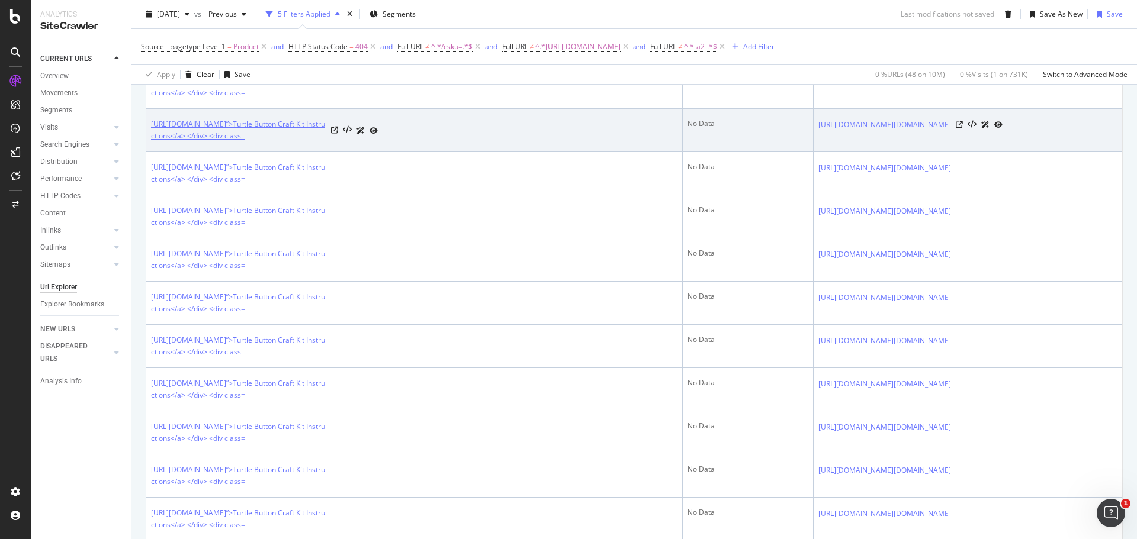
scroll to position [509, 0]
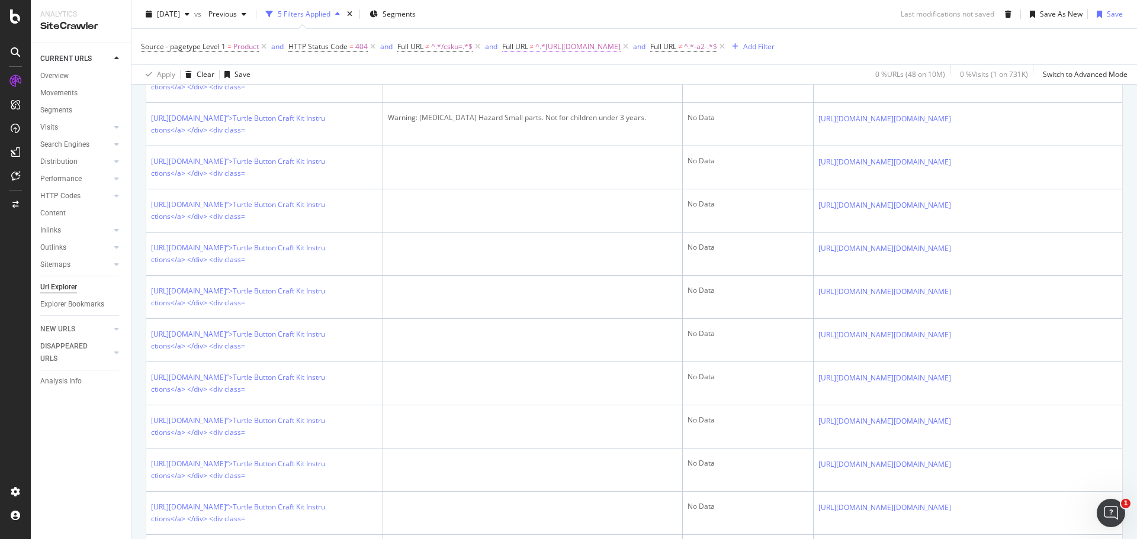
click at [580, 49] on span "^.*https://s7.orientaltrading.com/is/content/OrientalTrading/PDFs/instruction_s…" at bounding box center [577, 46] width 85 height 17
click at [601, 96] on input "https://s7.orientaltrading.com/is/content/OrientalTrading/PDFs/instruction_shee…" at bounding box center [569, 95] width 112 height 19
click at [574, 98] on input "https://s7.orientaltrading.com/is/content/OrientalTrading/PDFs/instruction_shee…" at bounding box center [569, 95] width 112 height 19
type input "https://s7.orientaltrading.com/"
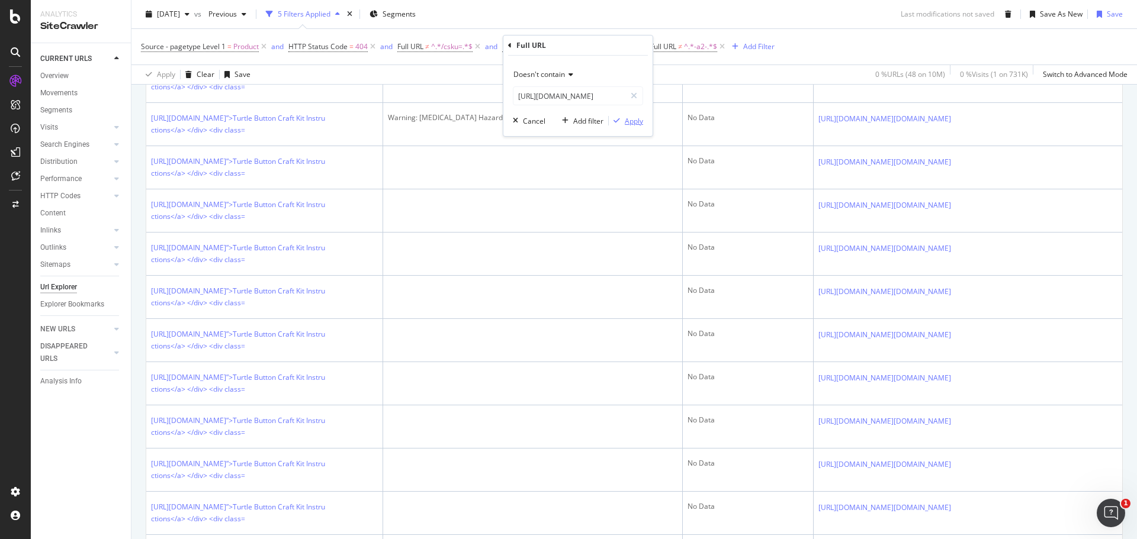
click at [625, 118] on div "Apply" at bounding box center [634, 121] width 18 height 10
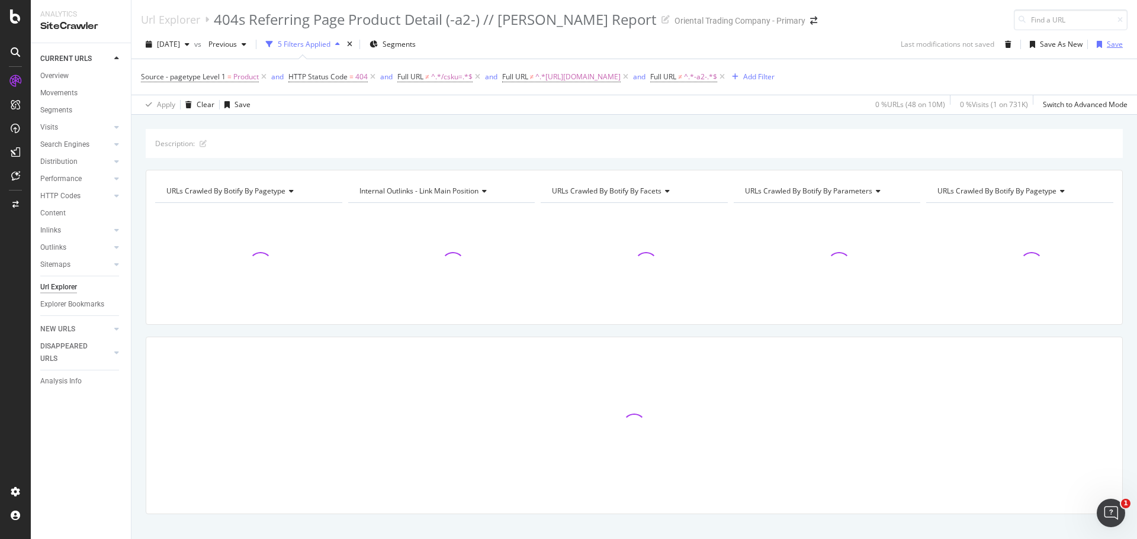
click at [1107, 46] on div "Save" at bounding box center [1114, 44] width 16 height 10
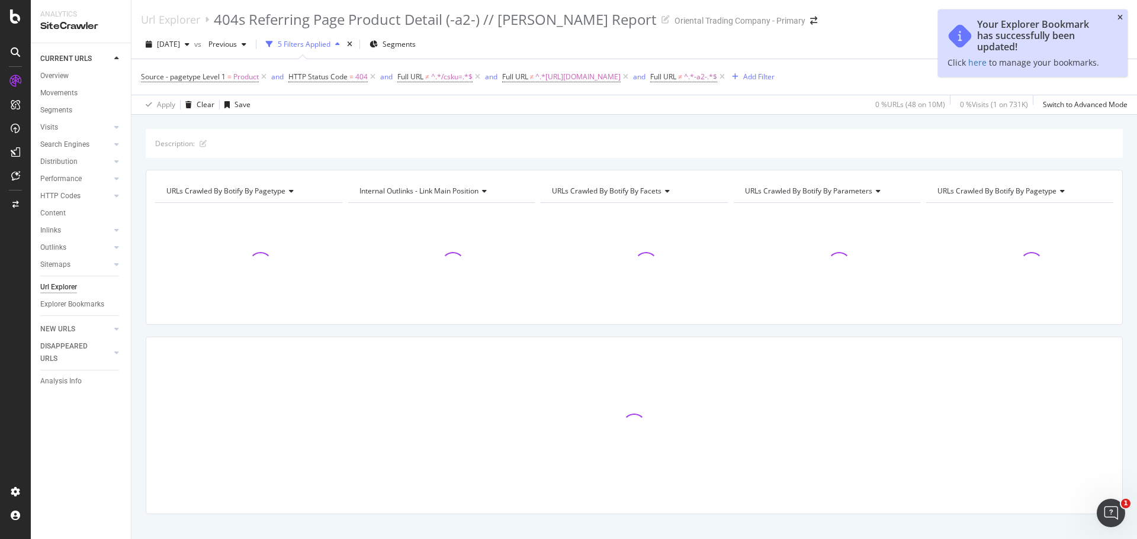
click at [1118, 14] on icon "close toast" at bounding box center [1119, 17] width 5 height 7
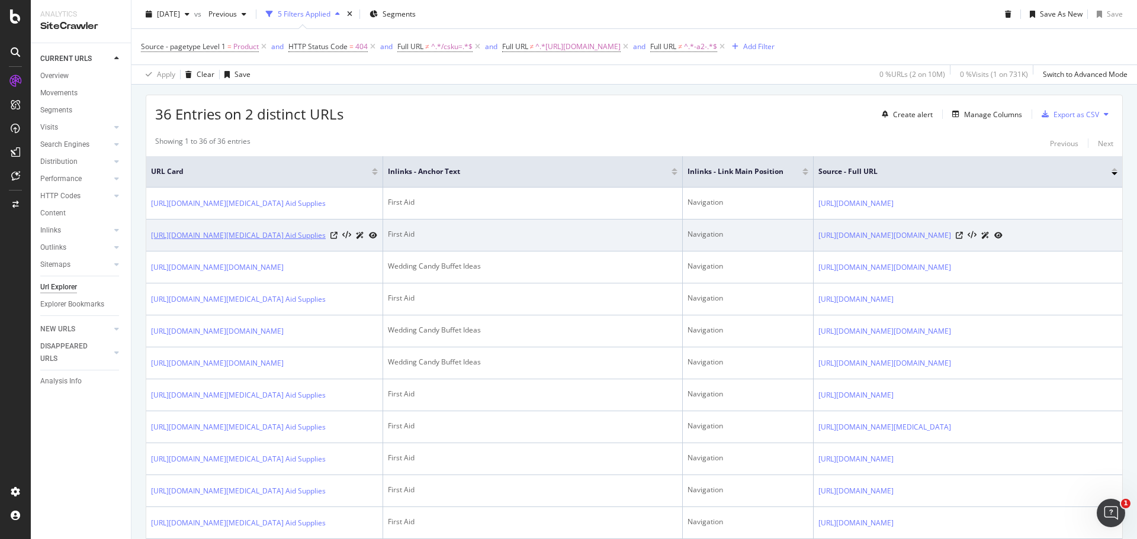
scroll to position [237, 0]
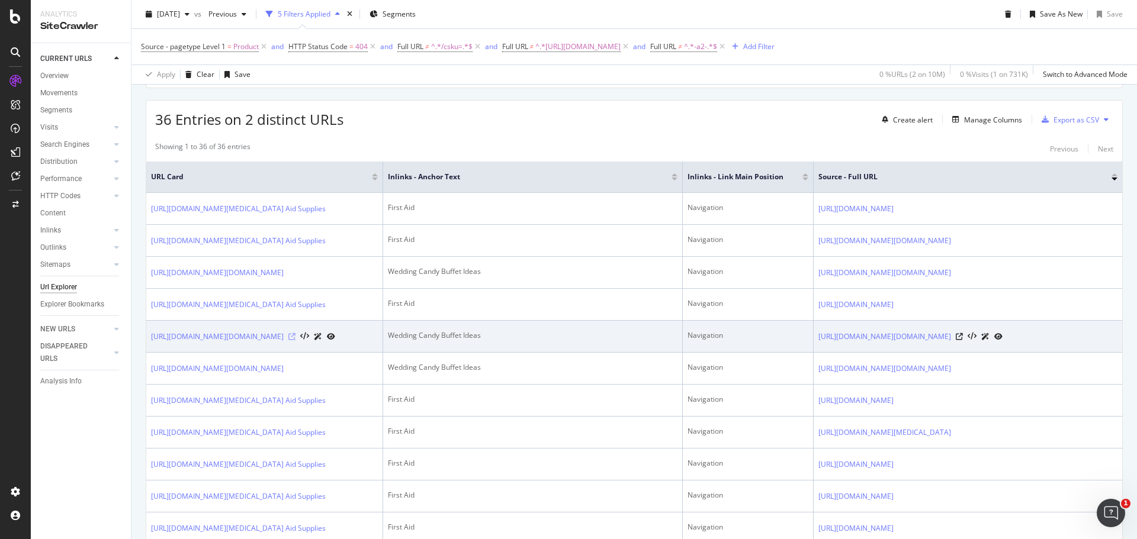
click at [295, 340] on icon at bounding box center [291, 336] width 7 height 7
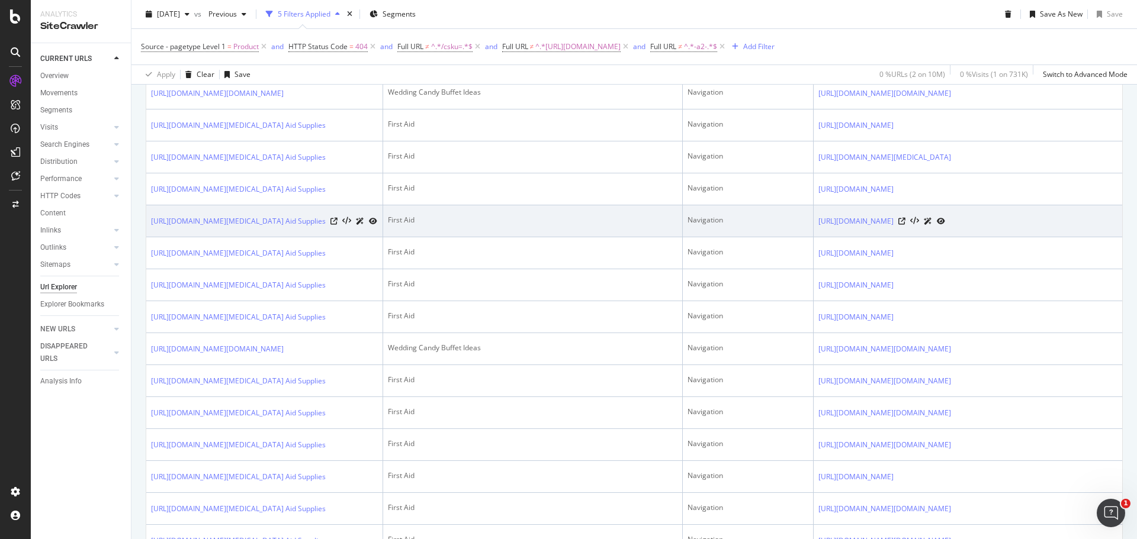
scroll to position [533, 0]
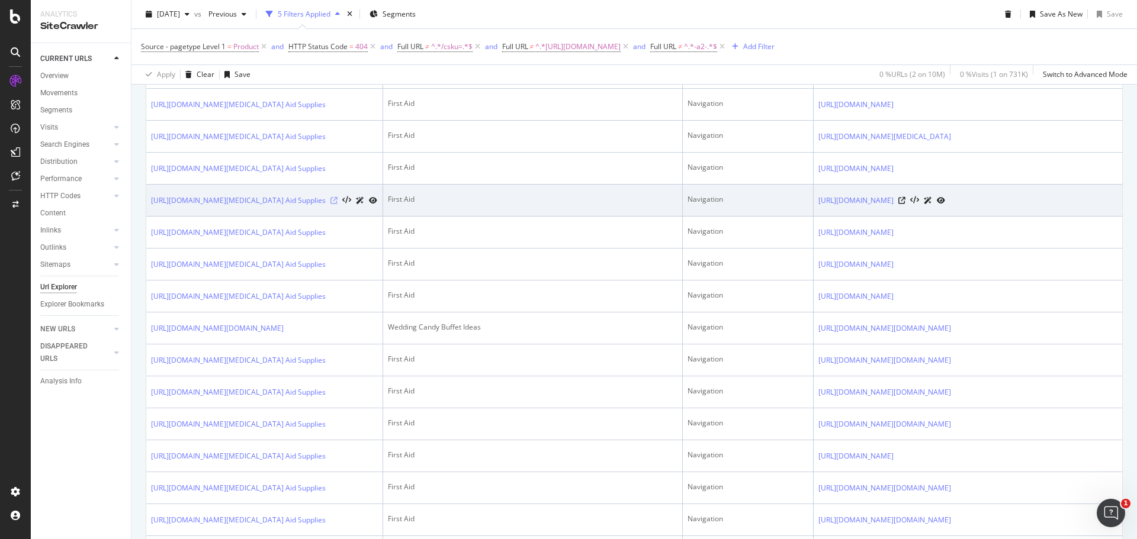
click at [332, 204] on icon at bounding box center [333, 200] width 7 height 7
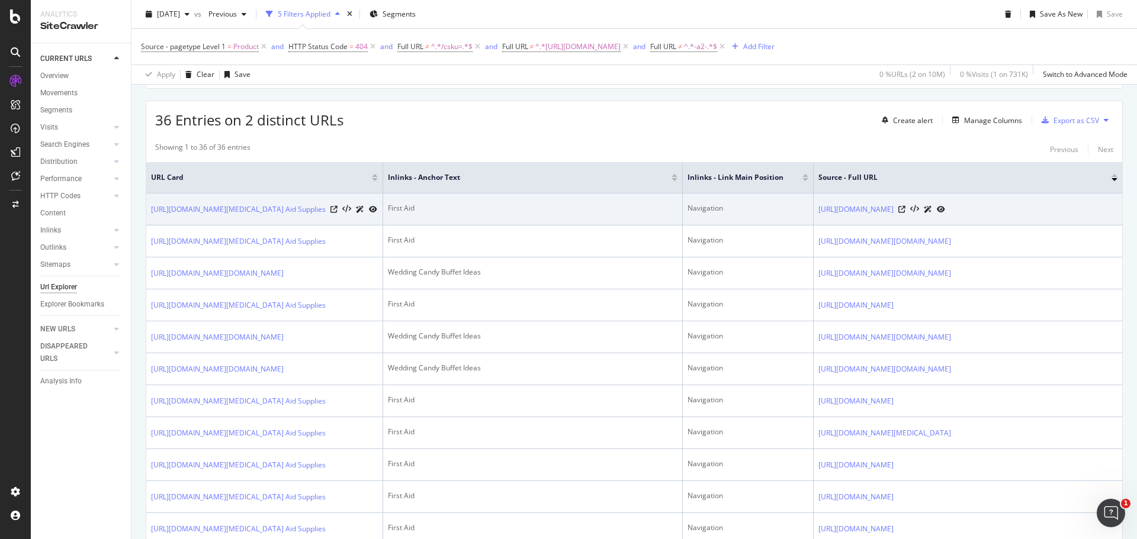
scroll to position [237, 0]
click at [905, 213] on icon at bounding box center [901, 208] width 7 height 7
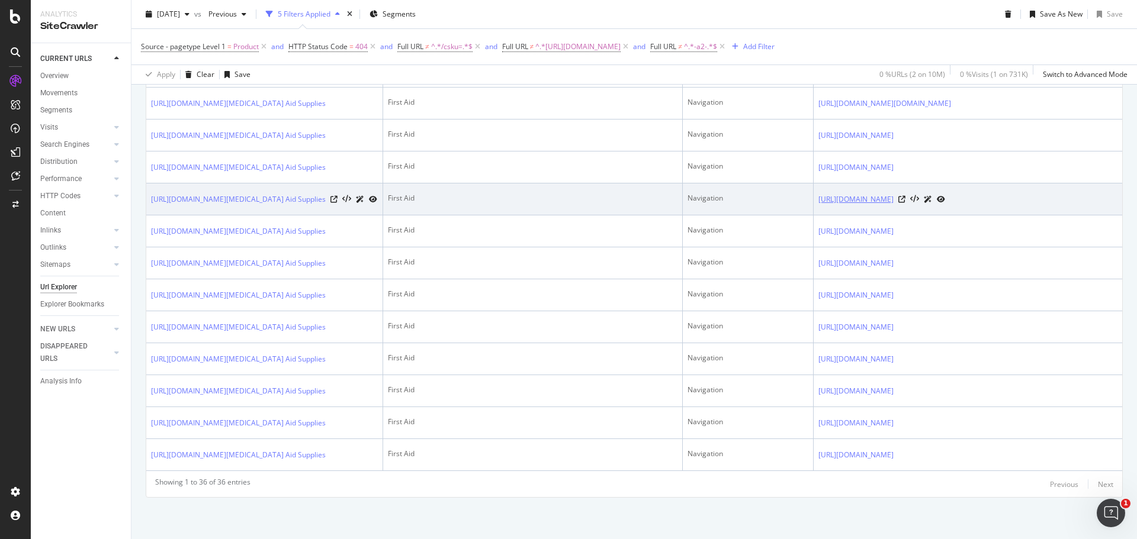
scroll to position [1135, 0]
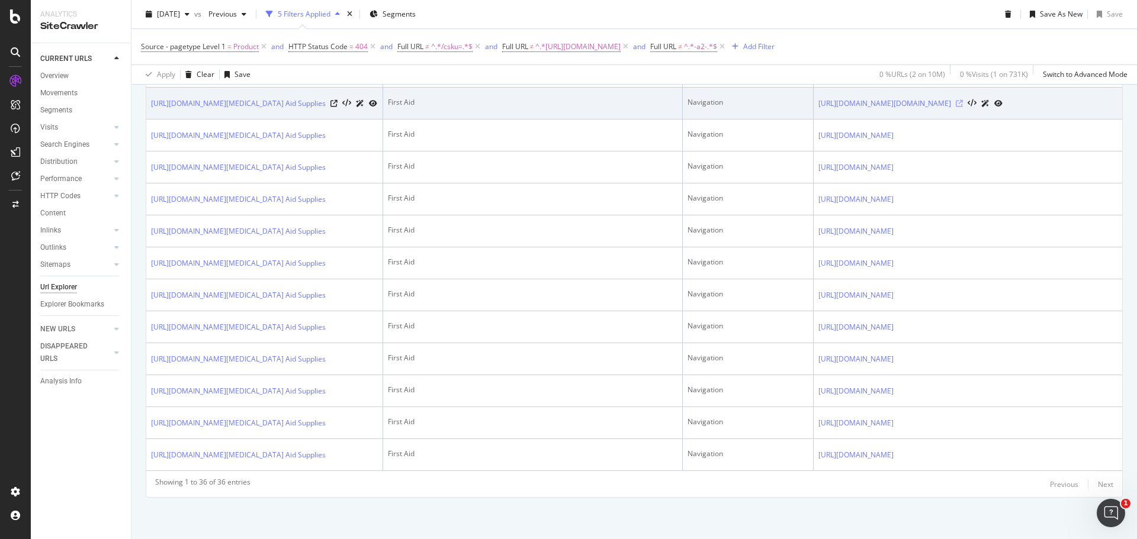
click at [963, 107] on icon at bounding box center [958, 103] width 7 height 7
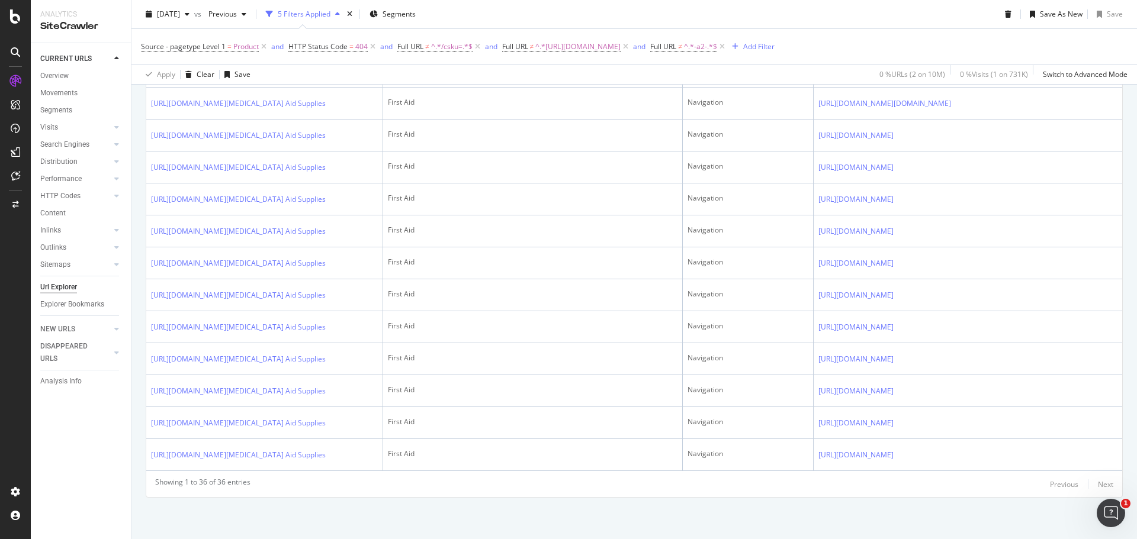
scroll to position [1076, 0]
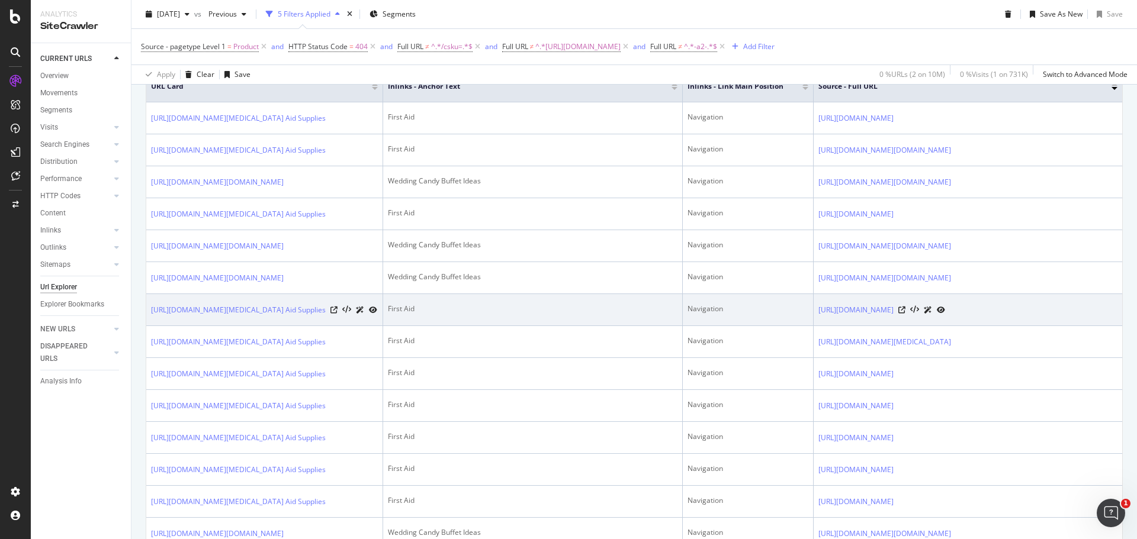
scroll to position [247, 0]
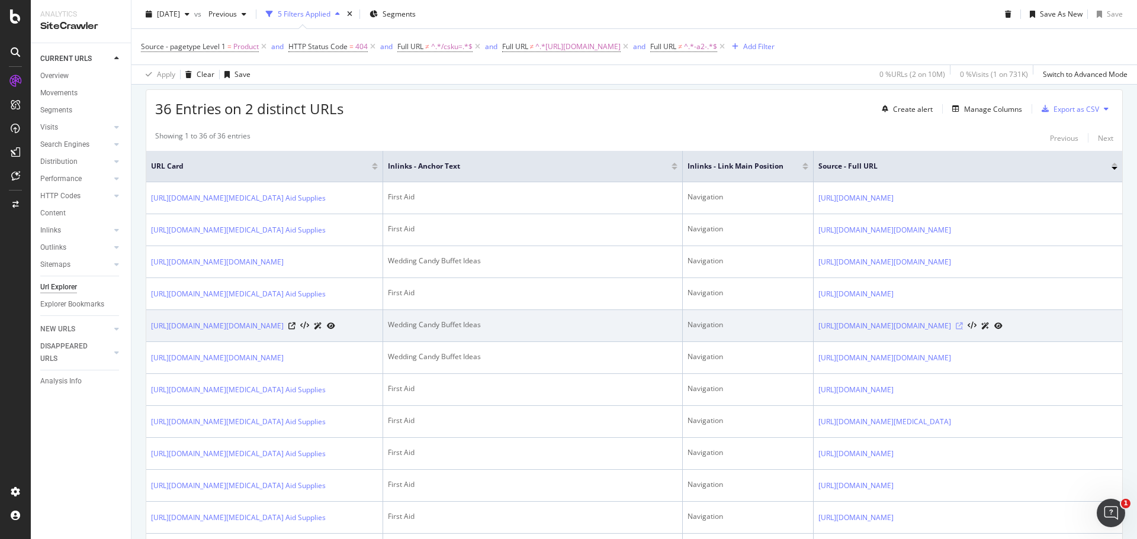
click at [963, 330] on icon at bounding box center [958, 326] width 7 height 7
